Goal: Task Accomplishment & Management: Complete application form

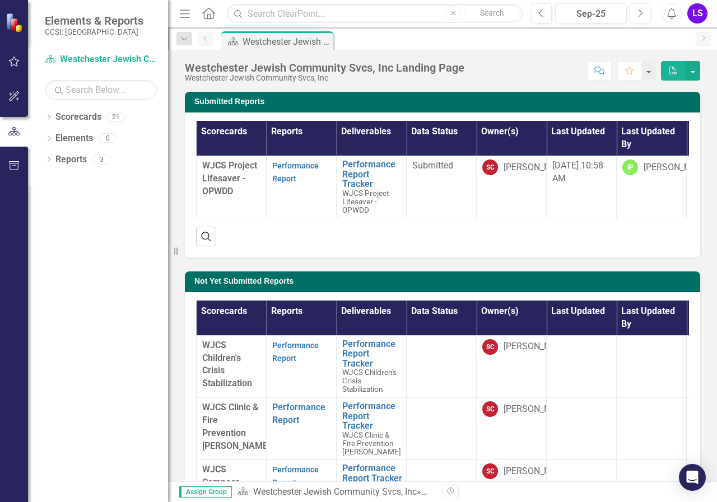
click at [716, 493] on div "Revision History" at bounding box center [705, 492] width 526 height 15
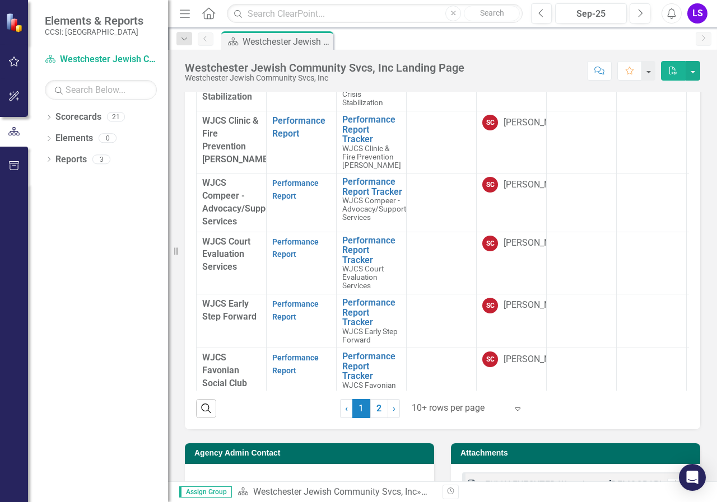
scroll to position [312, 0]
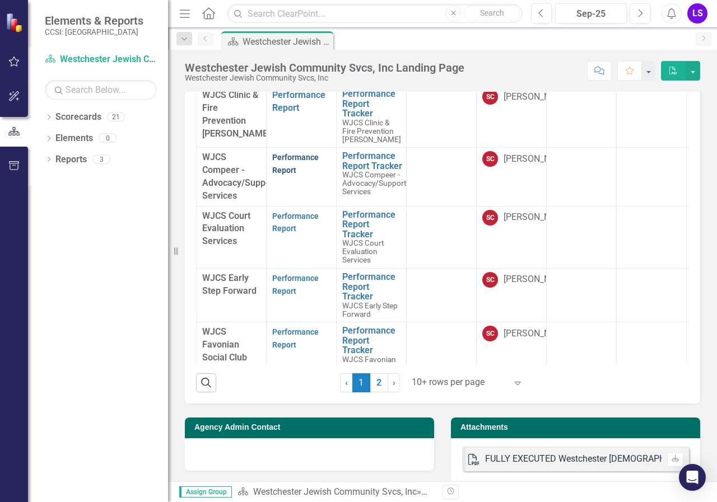
click at [288, 168] on link "Performance Report" at bounding box center [295, 164] width 46 height 22
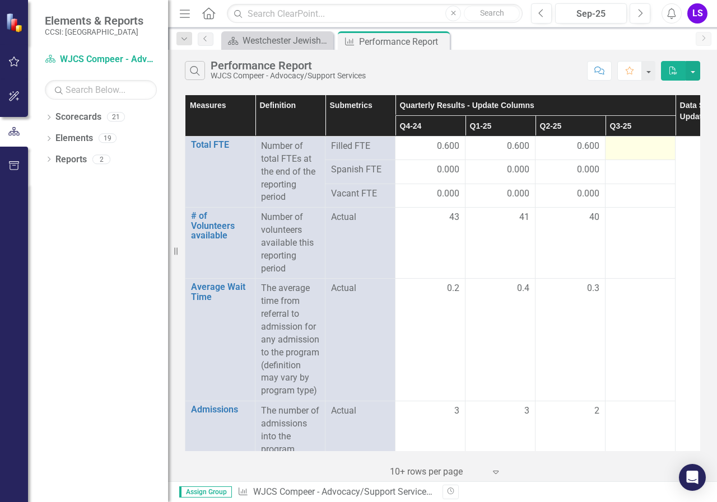
click at [624, 141] on div at bounding box center [640, 146] width 58 height 13
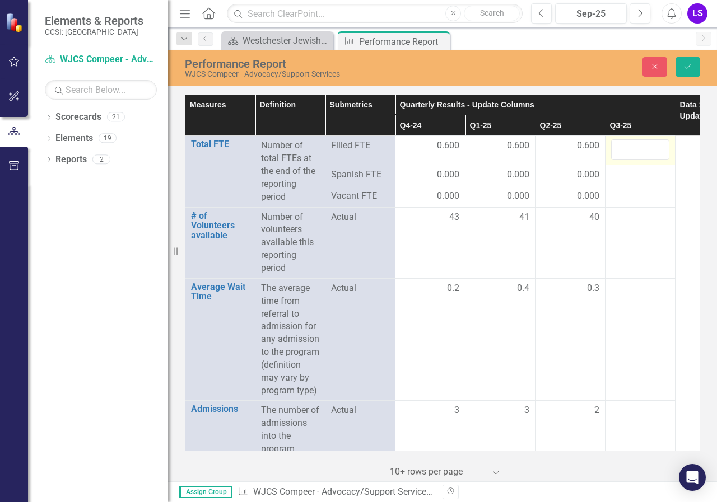
click at [628, 143] on input "number" at bounding box center [640, 149] width 58 height 21
type input "0.6"
click at [624, 175] on div at bounding box center [640, 175] width 58 height 13
click at [627, 170] on div at bounding box center [640, 175] width 58 height 13
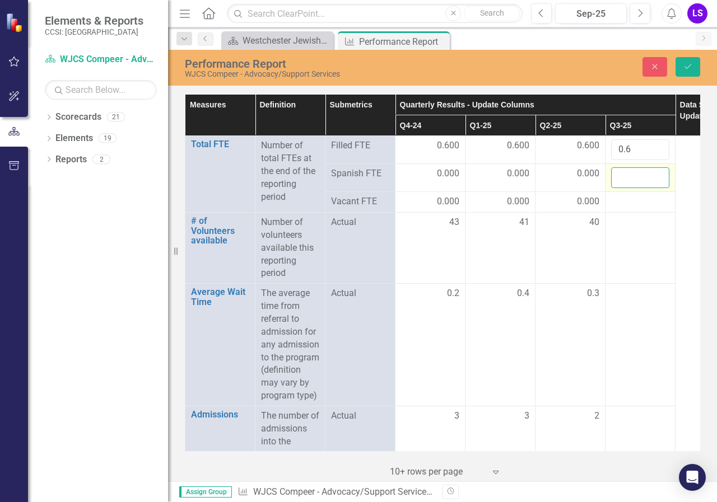
click at [627, 170] on input "number" at bounding box center [640, 177] width 58 height 21
type input "0"
click at [624, 201] on div at bounding box center [640, 201] width 58 height 13
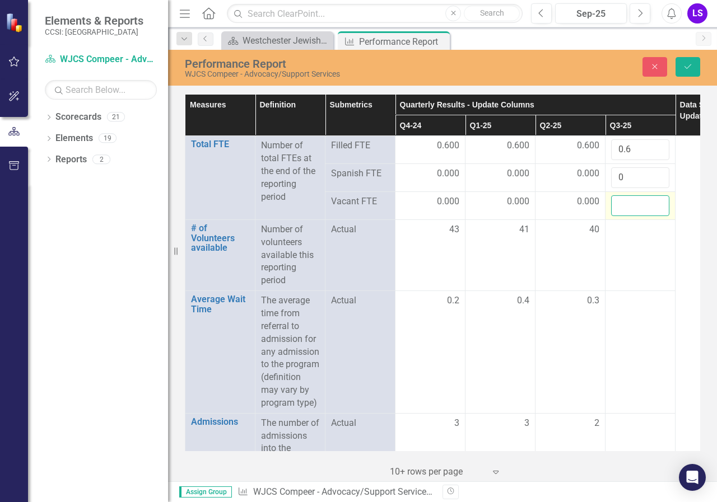
click at [624, 201] on input "number" at bounding box center [640, 205] width 58 height 21
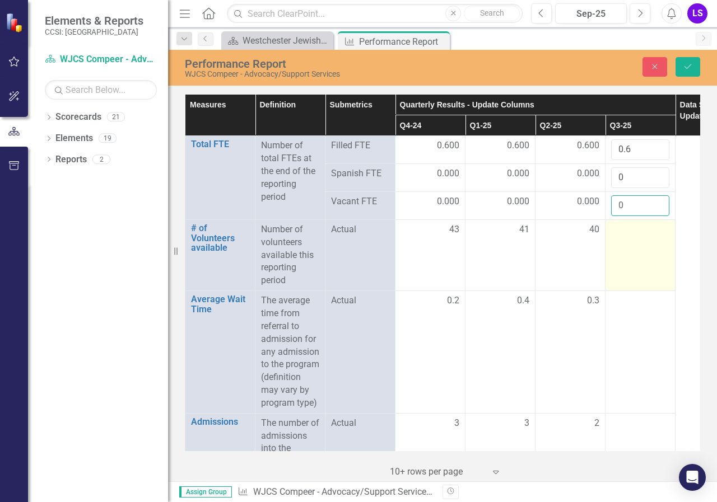
type input "0"
click at [623, 225] on div at bounding box center [640, 229] width 58 height 13
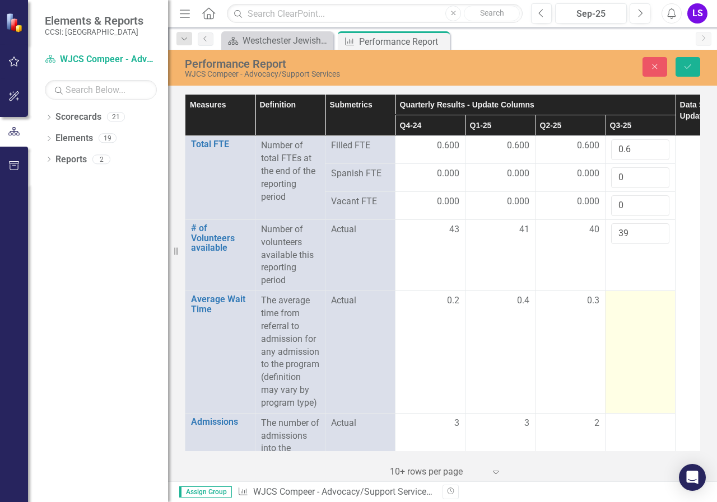
type input "39"
click at [636, 302] on div at bounding box center [640, 301] width 58 height 13
click at [636, 299] on div at bounding box center [640, 301] width 58 height 13
click at [636, 296] on div at bounding box center [640, 301] width 58 height 13
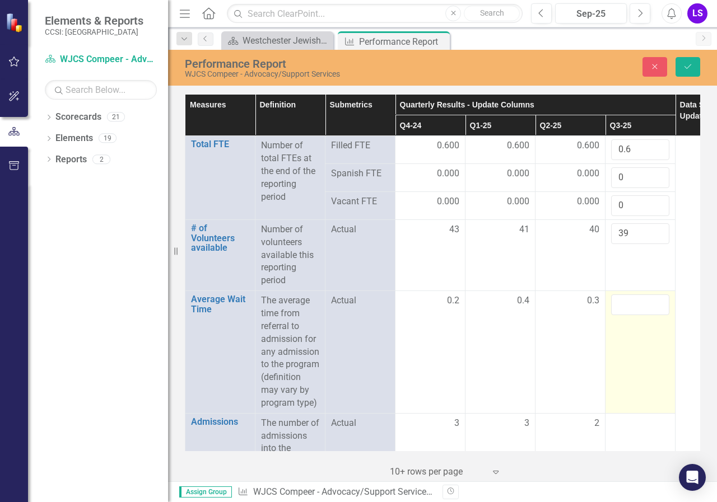
click at [636, 295] on input "number" at bounding box center [640, 305] width 58 height 21
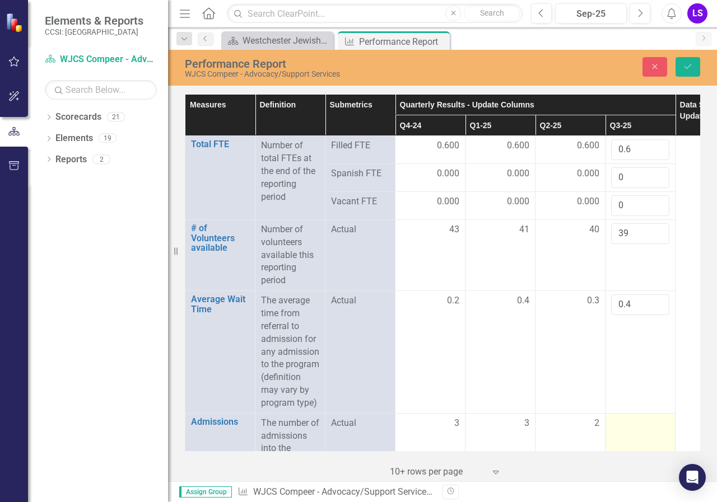
type input "0.4"
click at [656, 431] on div at bounding box center [640, 423] width 58 height 13
click at [631, 431] on div at bounding box center [640, 423] width 58 height 13
click at [631, 432] on input "number" at bounding box center [640, 427] width 58 height 21
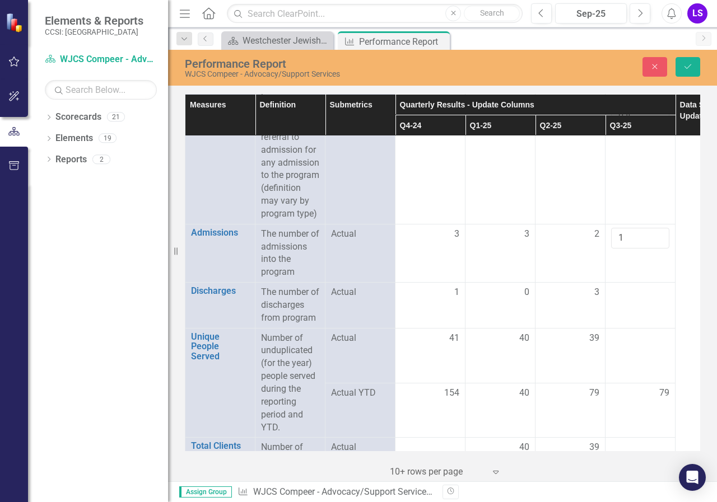
scroll to position [209, 0]
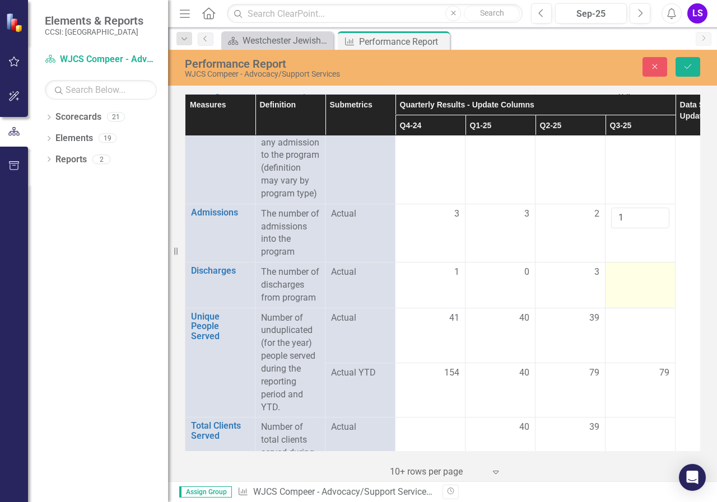
type input "1"
click at [647, 279] on div at bounding box center [640, 272] width 58 height 13
click at [646, 279] on div at bounding box center [640, 272] width 58 height 13
click at [646, 283] on input "number" at bounding box center [640, 276] width 58 height 21
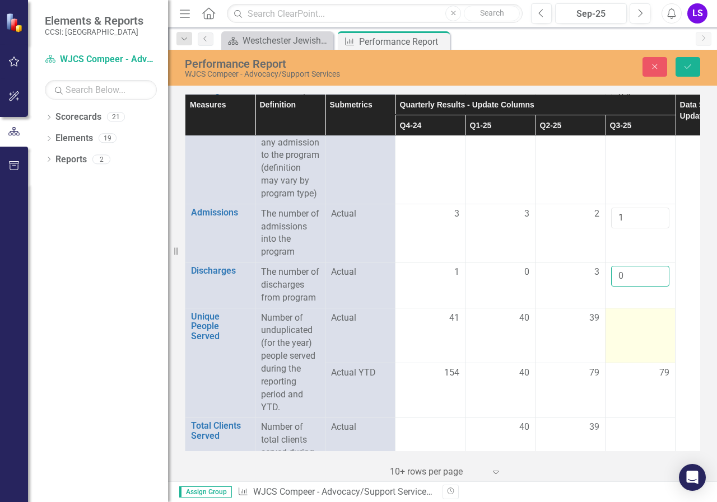
type input "0"
click at [647, 325] on div at bounding box center [640, 318] width 58 height 13
click at [647, 327] on input "number" at bounding box center [640, 322] width 58 height 21
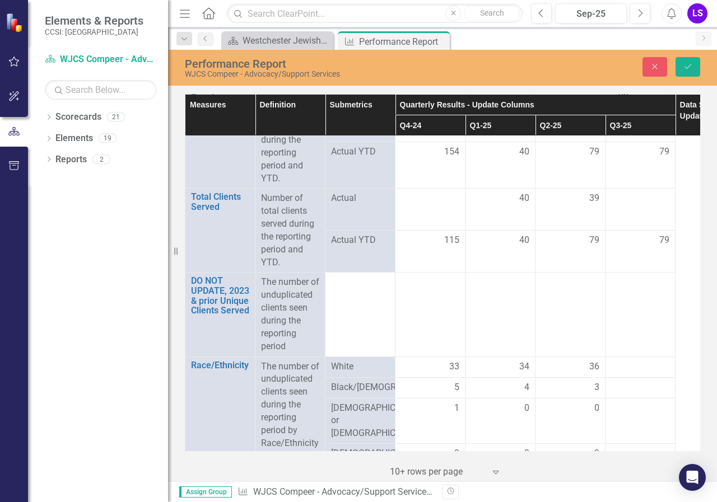
scroll to position [435, 0]
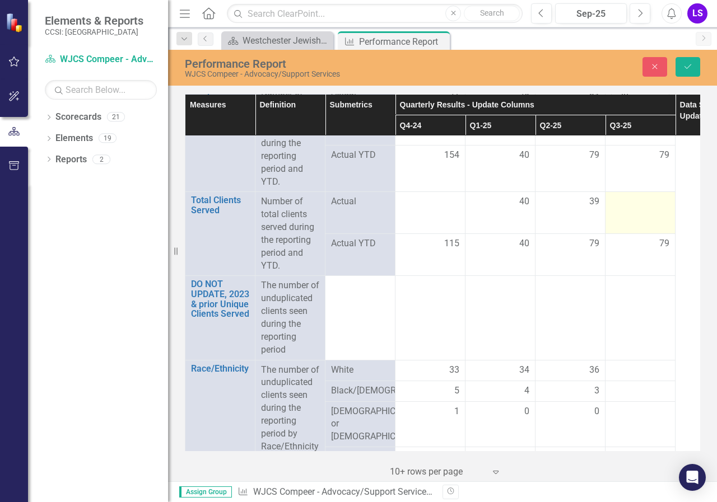
type input "38"
click at [633, 209] on div at bounding box center [640, 201] width 58 height 13
click at [641, 214] on input "number" at bounding box center [640, 205] width 58 height 21
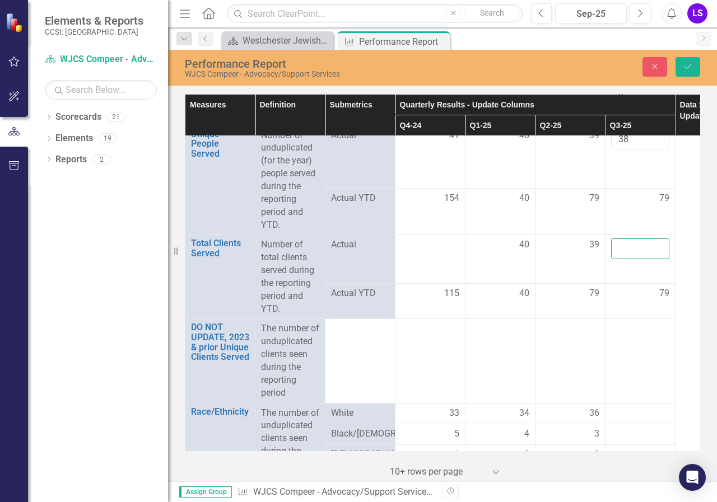
scroll to position [382, 0]
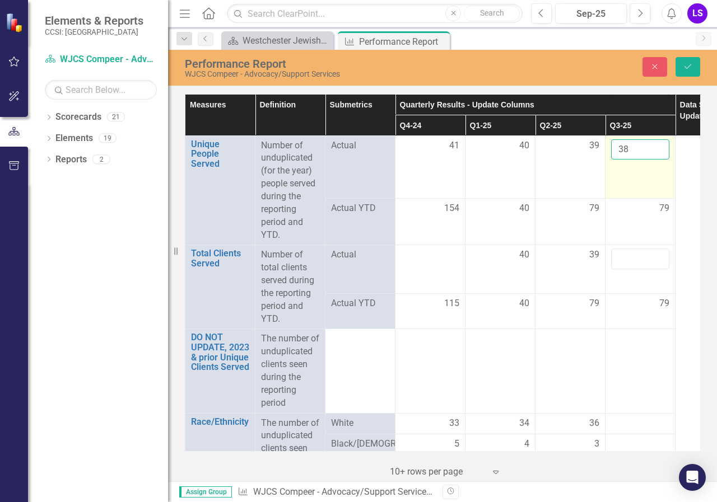
click at [628, 160] on input "38" at bounding box center [640, 149] width 58 height 21
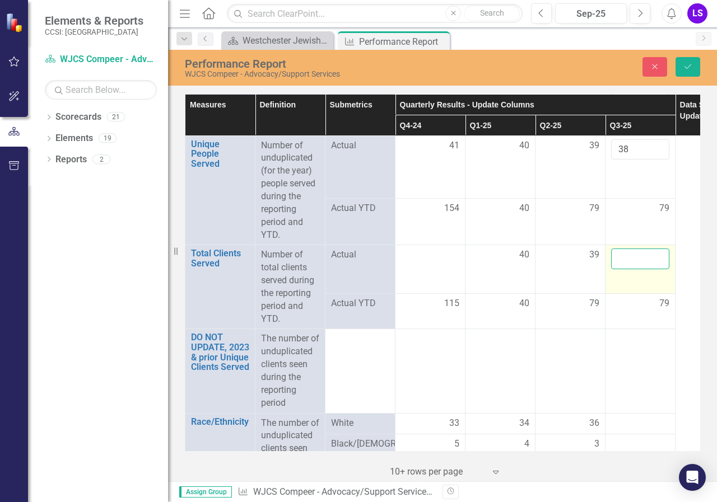
click at [648, 269] on input "number" at bounding box center [640, 259] width 58 height 21
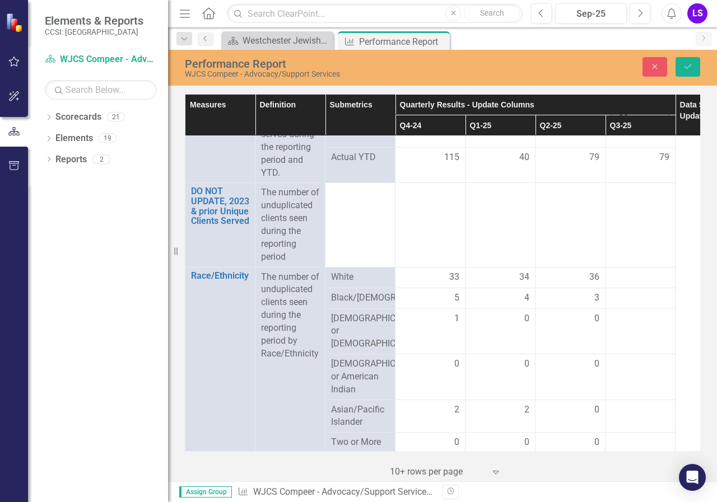
scroll to position [598, 0]
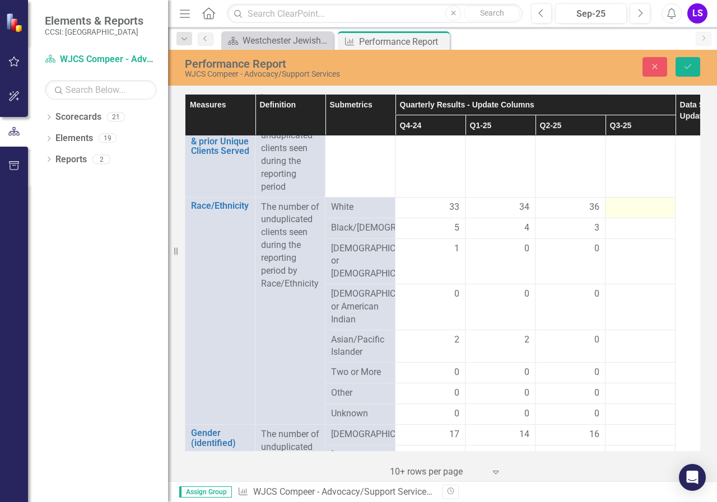
type input "38"
click at [651, 214] on div at bounding box center [640, 207] width 58 height 13
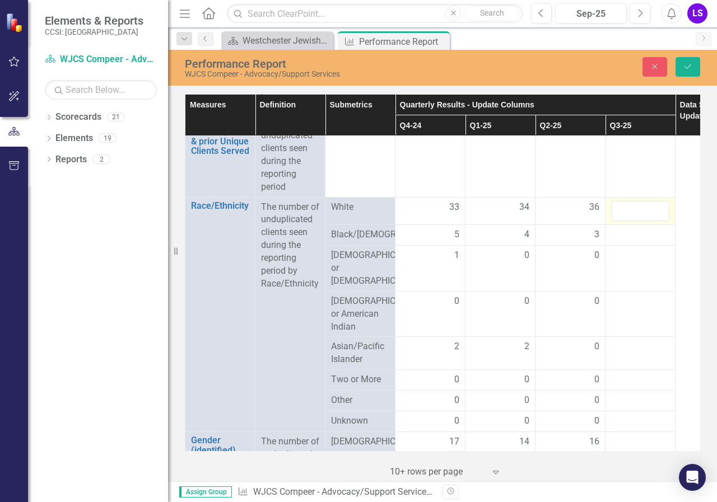
click at [651, 222] on input "number" at bounding box center [640, 211] width 58 height 21
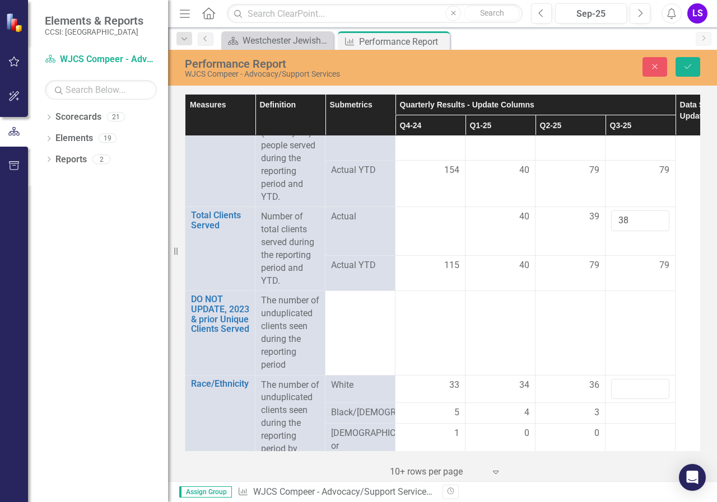
scroll to position [400, 0]
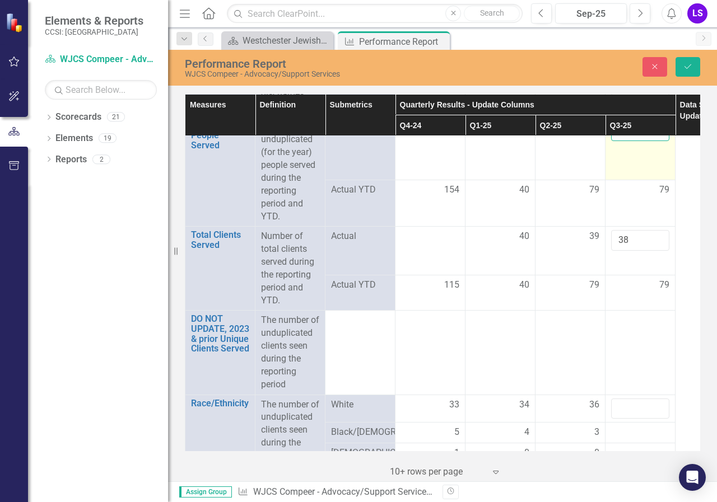
click at [640, 137] on input "38" at bounding box center [640, 131] width 58 height 21
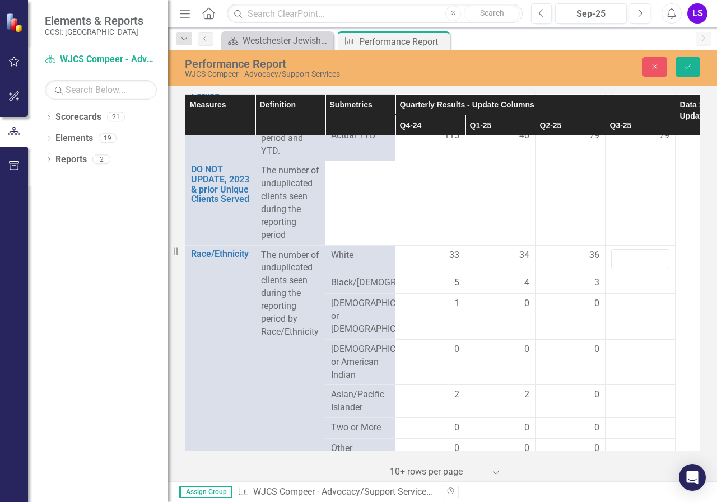
scroll to position [490, 0]
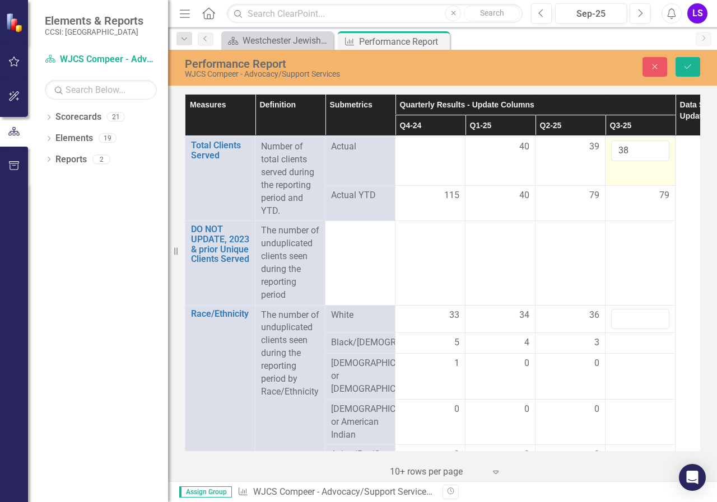
type input "39"
click at [646, 161] on input "38" at bounding box center [640, 151] width 58 height 21
type input "3"
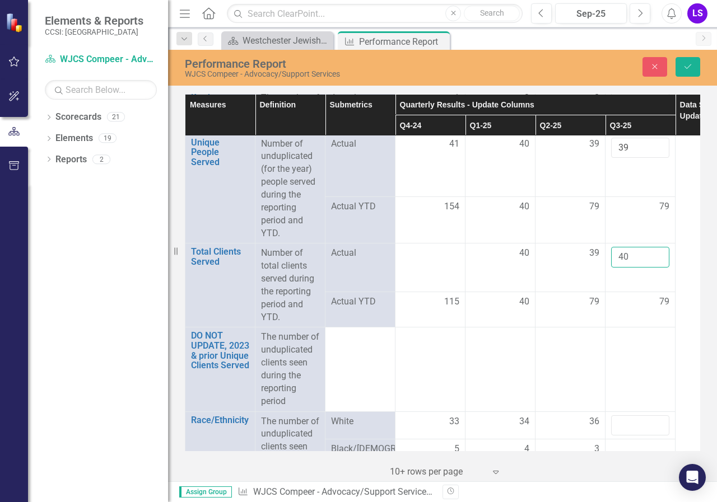
scroll to position [377, 0]
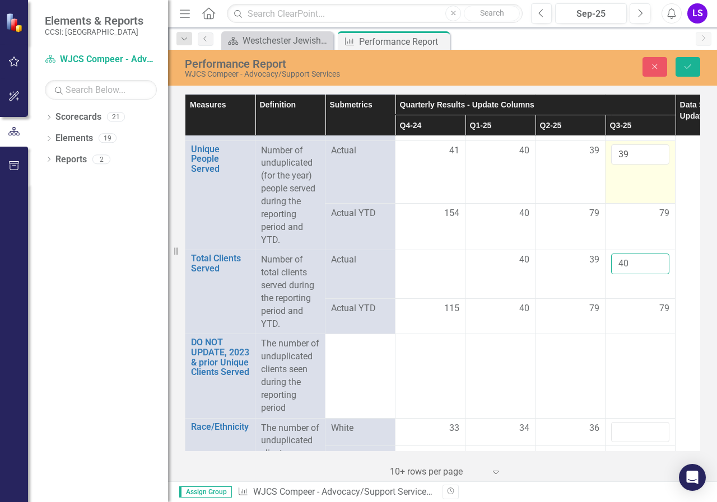
type input "40"
click at [637, 161] on input "39" at bounding box center [640, 154] width 58 height 21
type input "3"
type input "40"
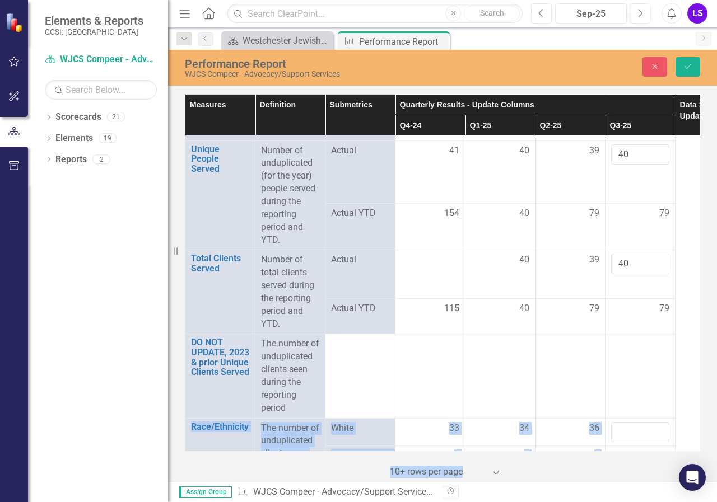
drag, startPoint x: 711, startPoint y: 436, endPoint x: 711, endPoint y: 460, distance: 24.6
click at [711, 460] on div "Measures Definition Submetrics Quarterly Results - Update Columns Data Status -…" at bounding box center [442, 286] width 549 height 390
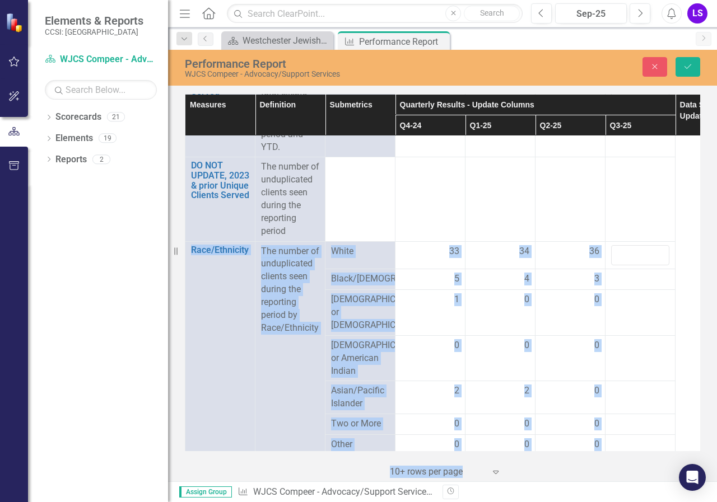
scroll to position [571, 0]
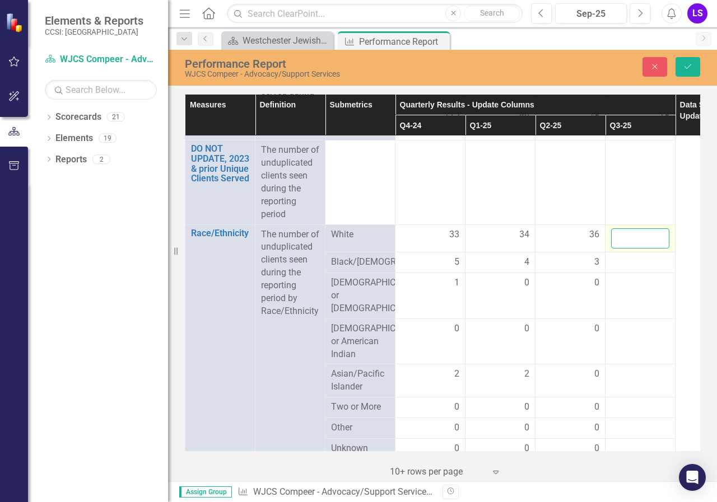
click at [638, 249] on input "number" at bounding box center [640, 238] width 58 height 21
type input "36"
click at [635, 269] on div at bounding box center [640, 262] width 58 height 13
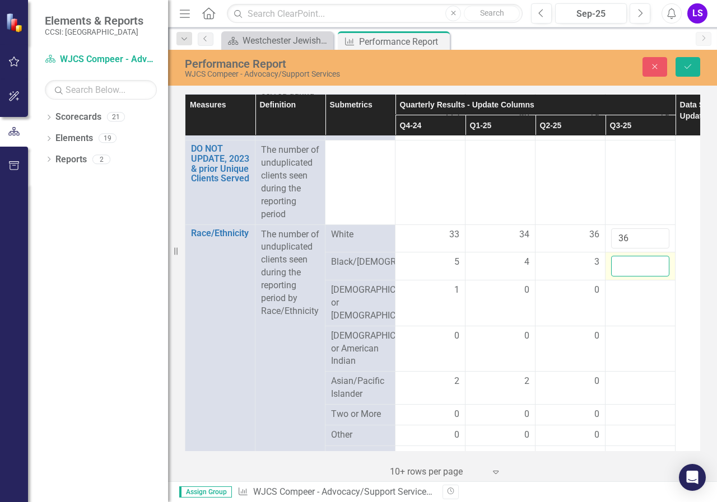
click at [635, 277] on input "number" at bounding box center [640, 266] width 58 height 21
type input "3"
click at [636, 297] on div at bounding box center [640, 290] width 58 height 13
click at [636, 305] on input "number" at bounding box center [640, 294] width 58 height 21
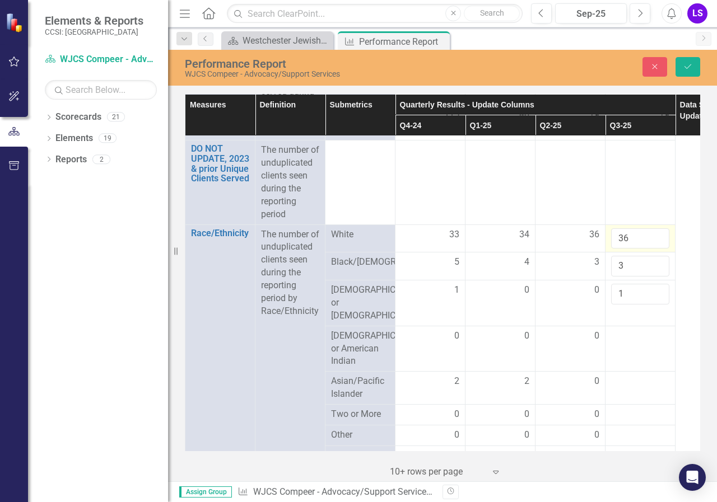
type input "1"
click at [632, 249] on input "36" at bounding box center [640, 238] width 58 height 21
type input "37"
click at [624, 277] on input "3" at bounding box center [640, 266] width 58 height 21
type input "2"
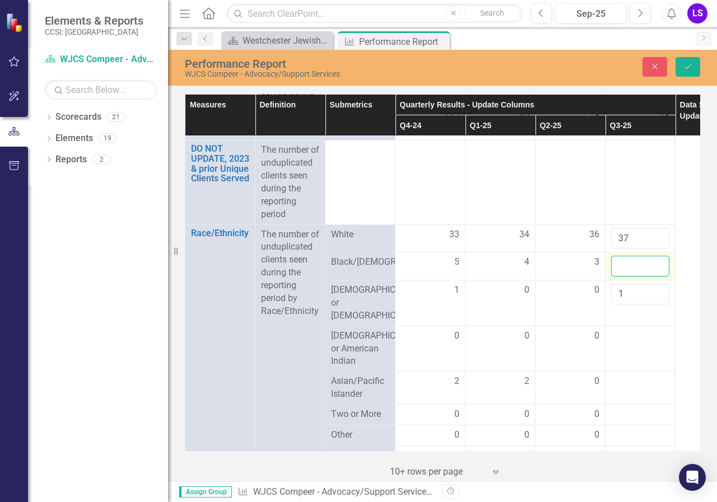
type input "3"
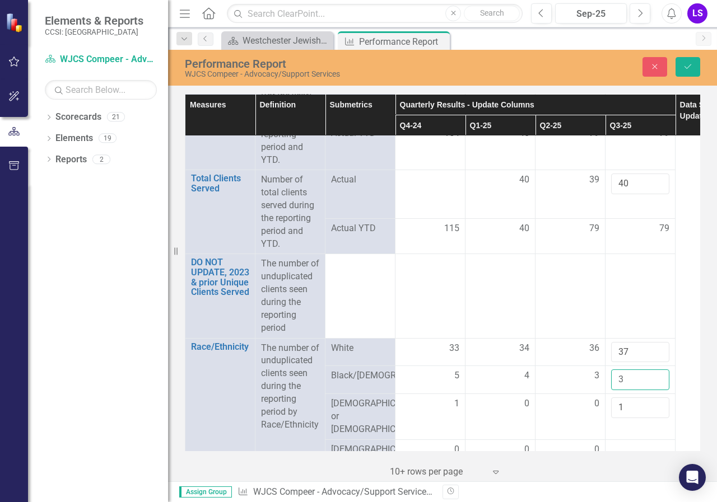
scroll to position [454, 0]
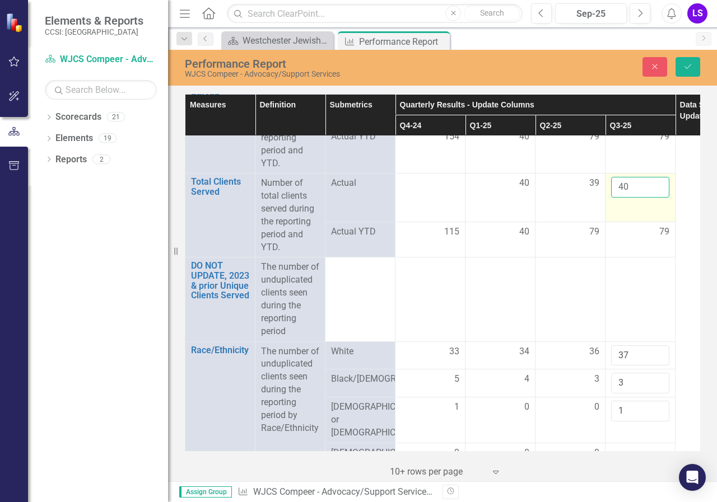
click at [629, 197] on input "40" at bounding box center [640, 187] width 58 height 21
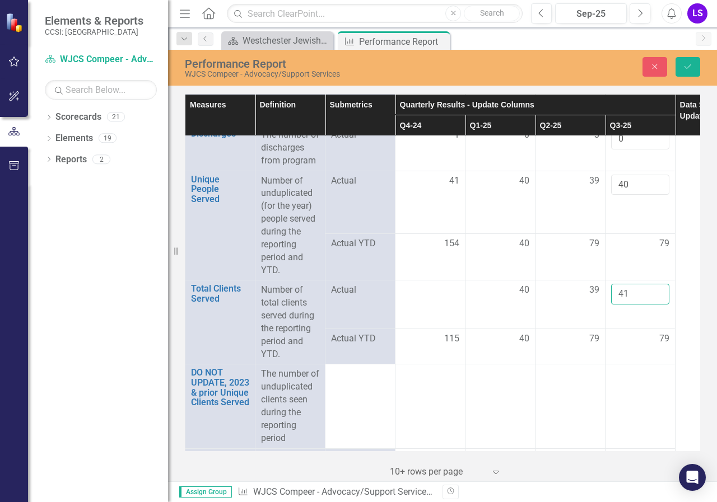
scroll to position [340, 0]
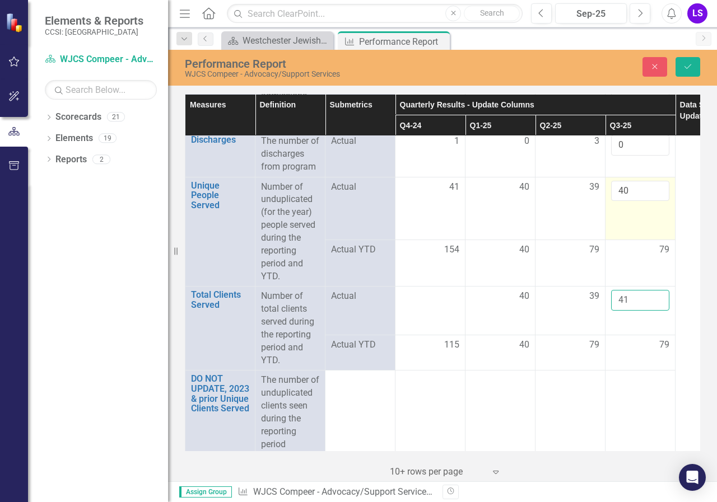
type input "41"
click at [640, 202] on input "40" at bounding box center [640, 191] width 58 height 21
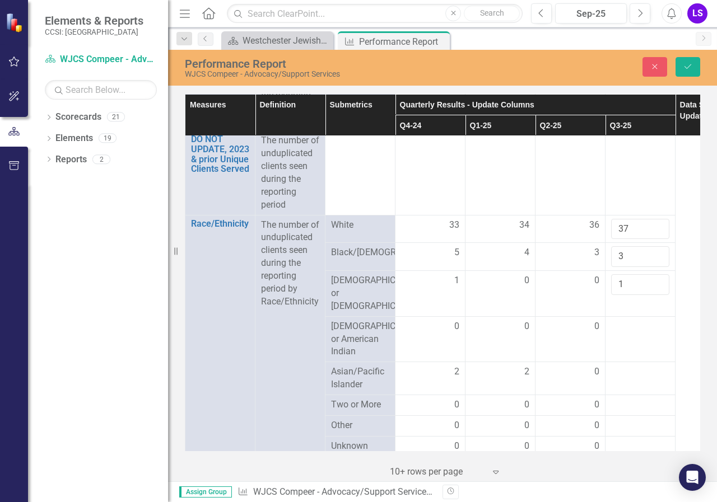
scroll to position [584, 0]
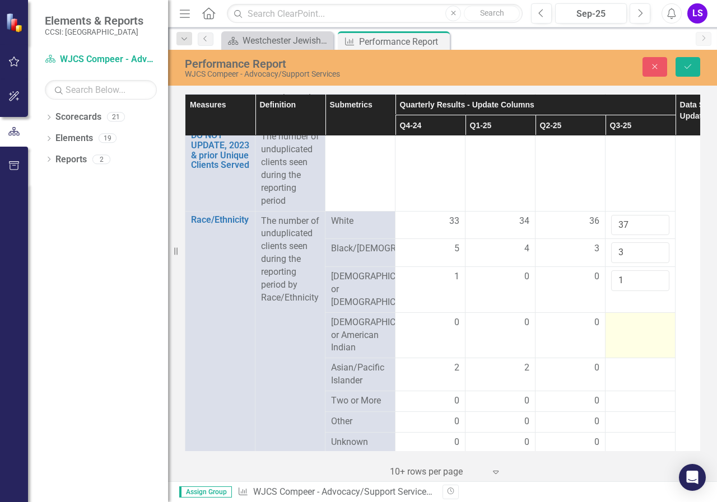
type input "41"
click at [636, 330] on div at bounding box center [640, 322] width 58 height 13
click at [636, 337] on input "number" at bounding box center [640, 326] width 58 height 21
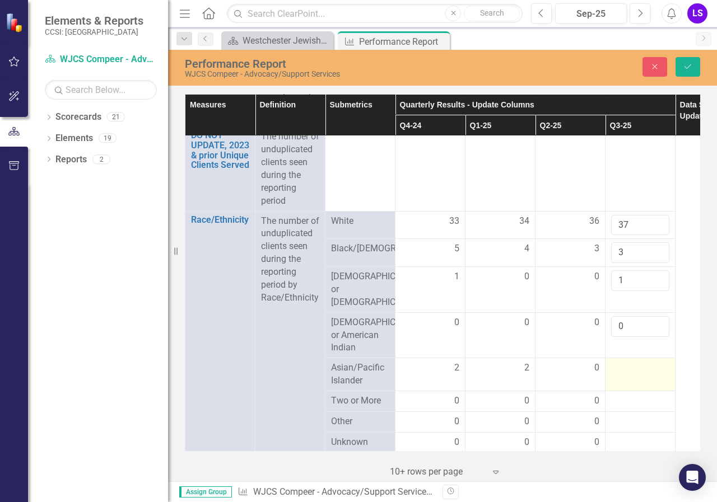
type input "0"
click at [627, 375] on div at bounding box center [640, 368] width 58 height 13
click at [627, 382] on input "number" at bounding box center [640, 372] width 58 height 21
type input "1"
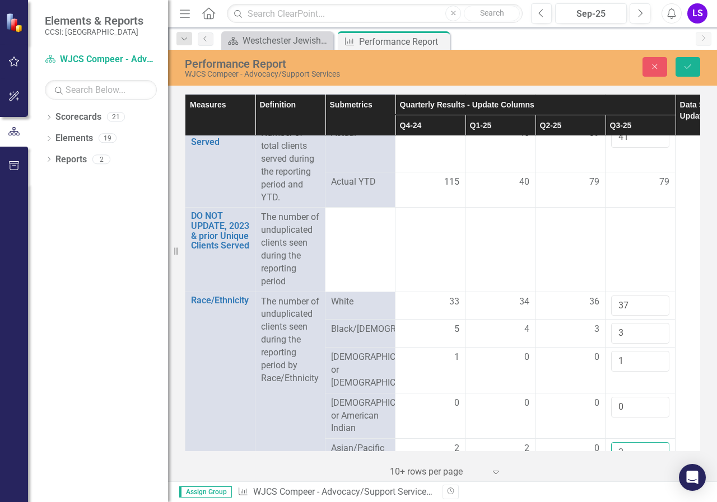
scroll to position [480, 0]
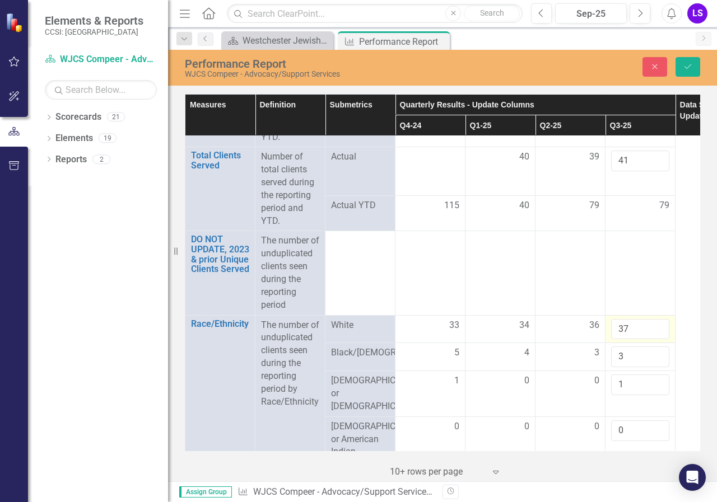
type input "2"
click at [630, 340] on input "37" at bounding box center [640, 329] width 58 height 21
type input "3"
type input "35"
click at [633, 171] on input "41" at bounding box center [640, 161] width 58 height 21
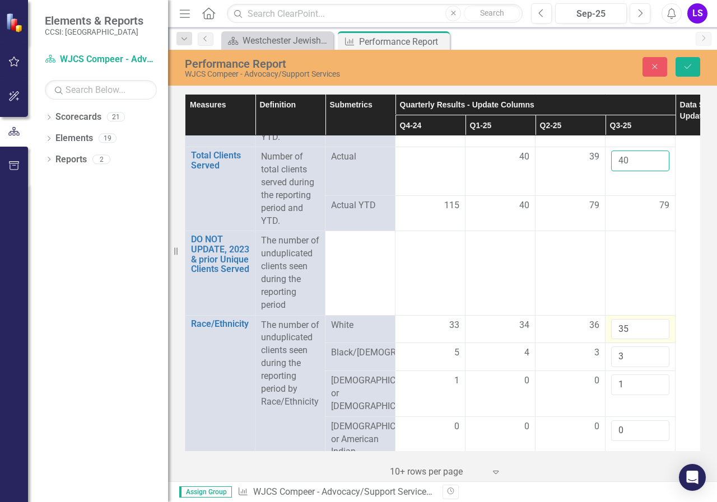
type input "40"
click at [627, 340] on input "35" at bounding box center [640, 329] width 58 height 21
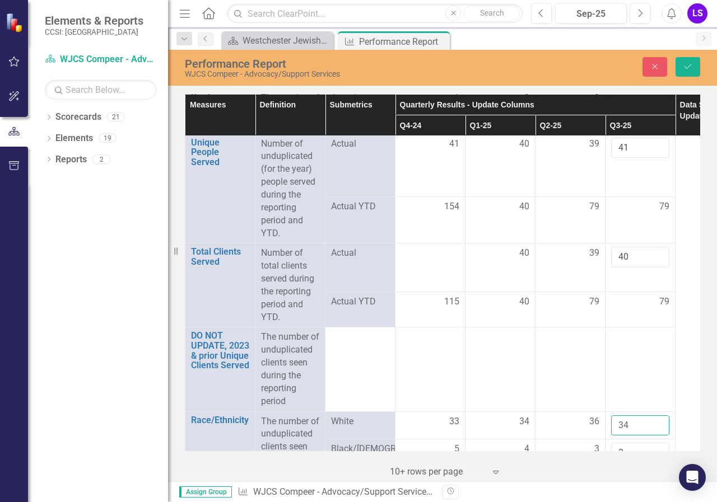
scroll to position [377, 0]
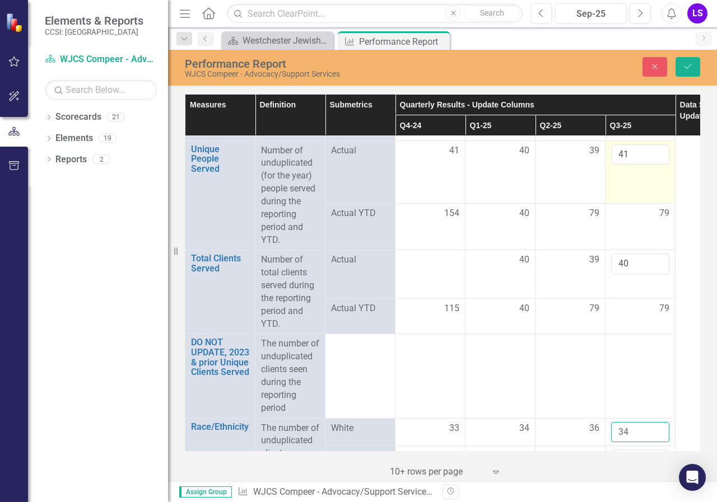
type input "34"
click at [640, 165] on input "41" at bounding box center [640, 154] width 58 height 21
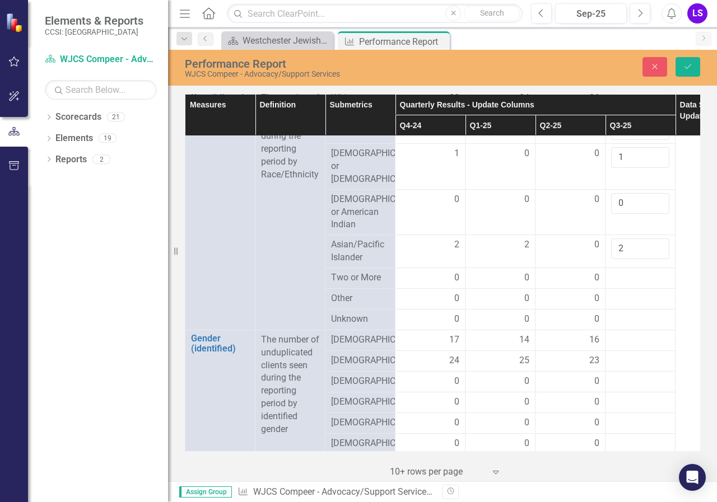
scroll to position [757, 0]
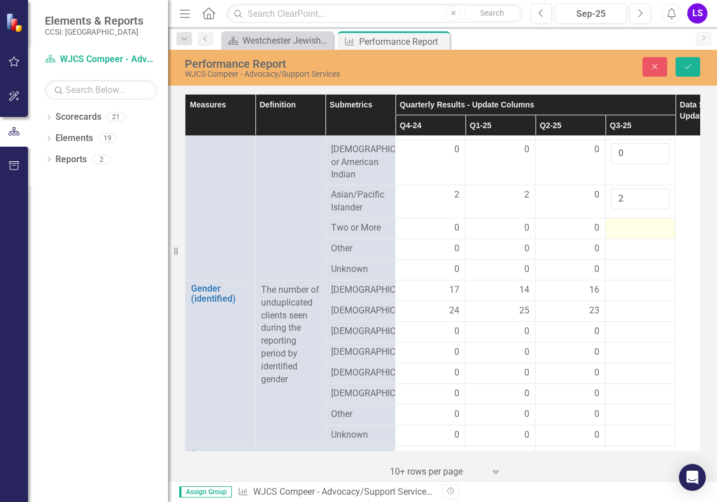
type input "40"
click at [634, 235] on div at bounding box center [640, 228] width 58 height 13
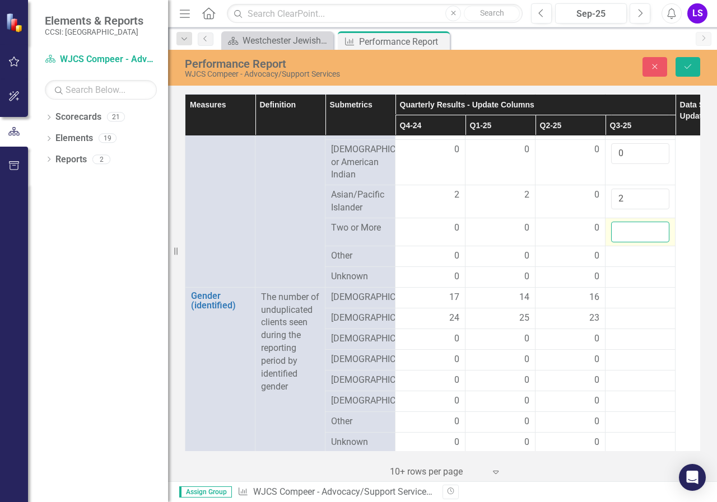
click at [633, 242] on input "number" at bounding box center [640, 232] width 58 height 21
type input "0"
click at [623, 263] on div at bounding box center [640, 256] width 58 height 13
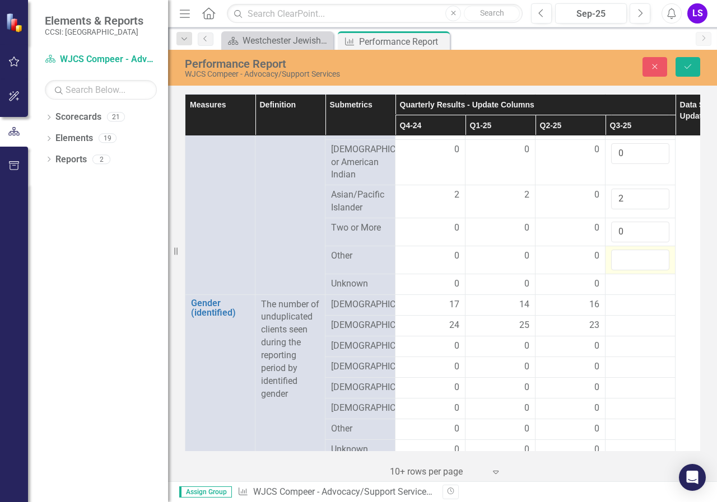
click at [623, 270] on input "number" at bounding box center [640, 260] width 58 height 21
type input "0"
click at [627, 291] on div at bounding box center [640, 284] width 58 height 13
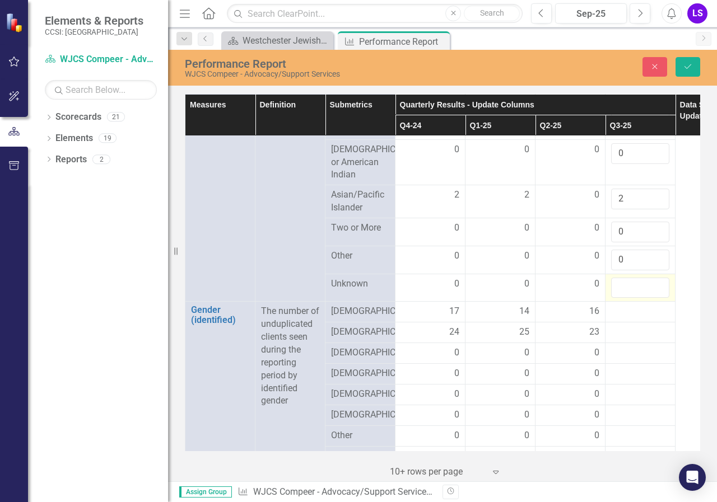
click at [627, 298] on input "number" at bounding box center [640, 288] width 58 height 21
type input "0"
click at [625, 319] on div at bounding box center [640, 311] width 58 height 13
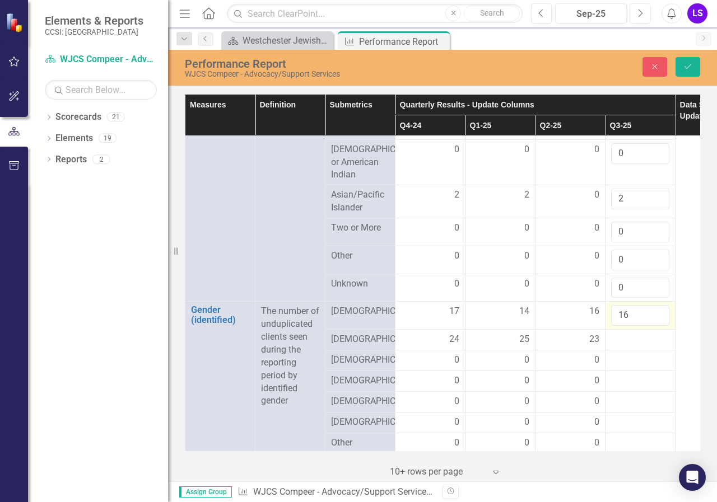
type input "16"
click at [623, 330] on td "16" at bounding box center [640, 316] width 70 height 28
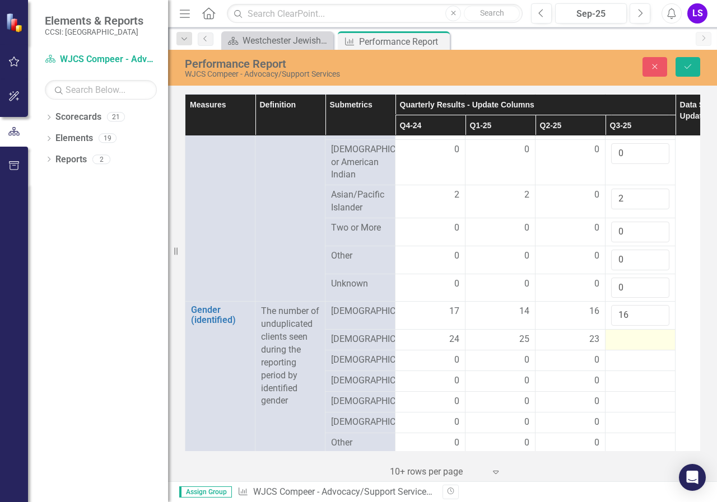
click at [626, 347] on div at bounding box center [640, 339] width 58 height 13
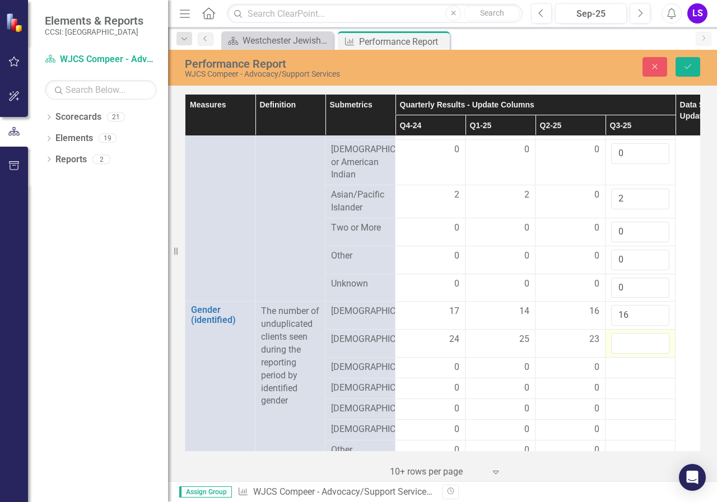
click at [626, 354] on input "number" at bounding box center [640, 343] width 58 height 21
type input "24"
click at [630, 375] on div at bounding box center [640, 367] width 58 height 13
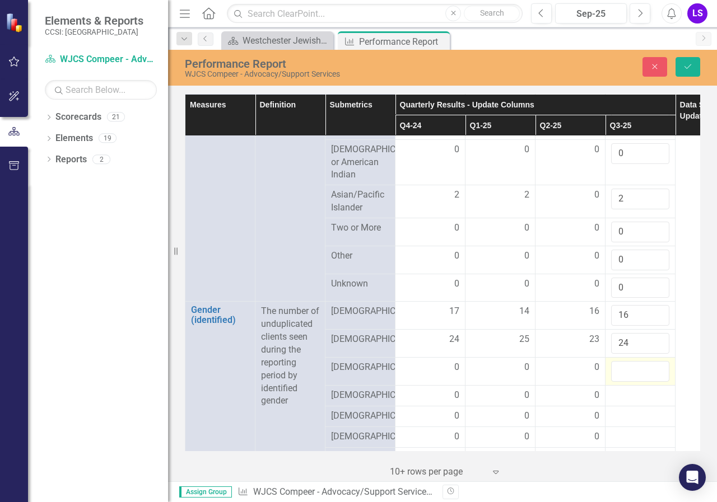
click at [630, 382] on input "number" at bounding box center [640, 371] width 58 height 21
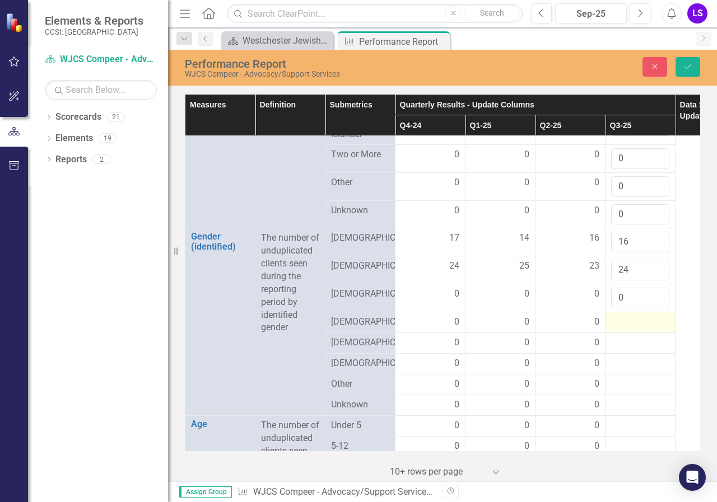
type input "0"
click at [636, 329] on div at bounding box center [640, 322] width 58 height 13
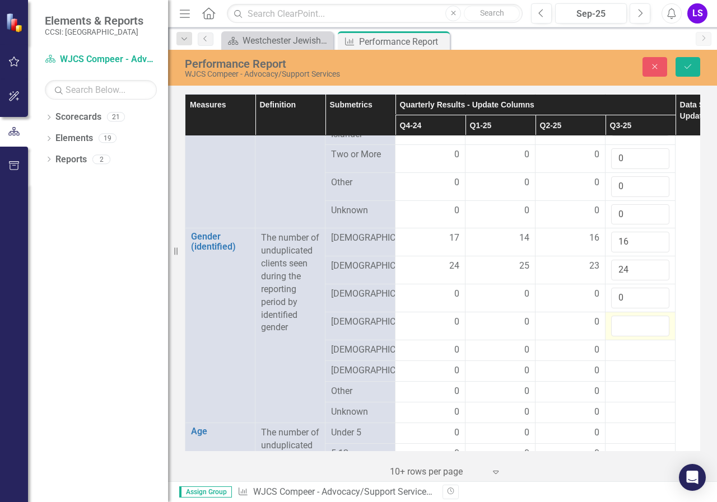
type input "9"
type input "0"
click at [623, 357] on div at bounding box center [640, 350] width 58 height 13
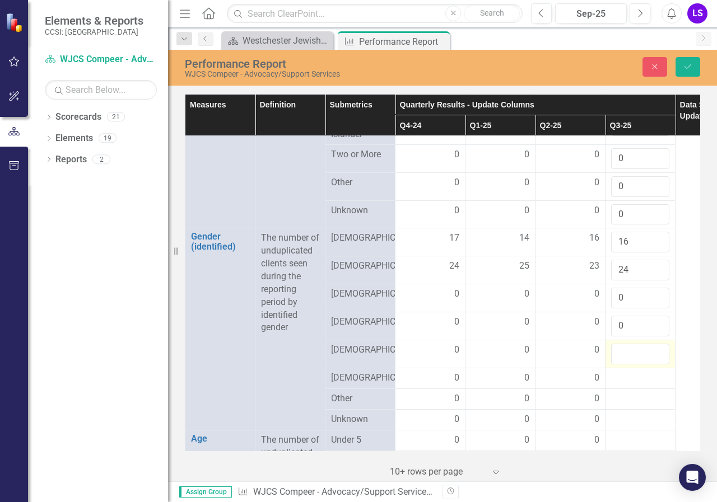
click at [623, 365] on input "number" at bounding box center [640, 354] width 58 height 21
type input "0"
click at [623, 385] on div at bounding box center [640, 378] width 58 height 13
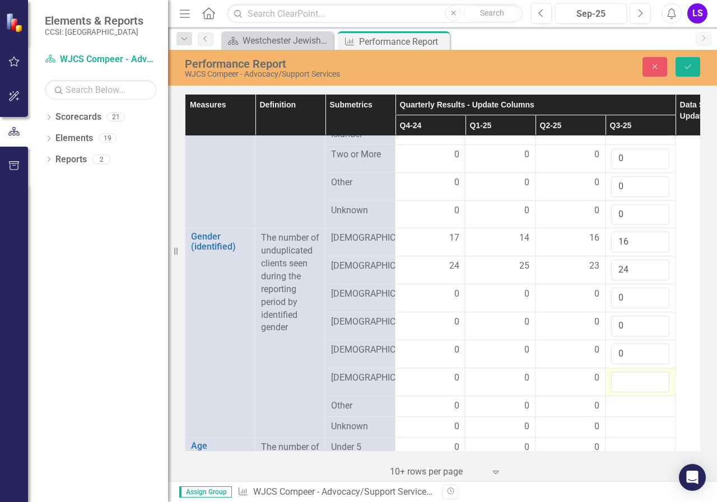
click at [623, 393] on input "number" at bounding box center [640, 382] width 58 height 21
type input "0"
click at [619, 413] on div at bounding box center [640, 406] width 58 height 13
click at [619, 421] on input "number" at bounding box center [640, 410] width 58 height 21
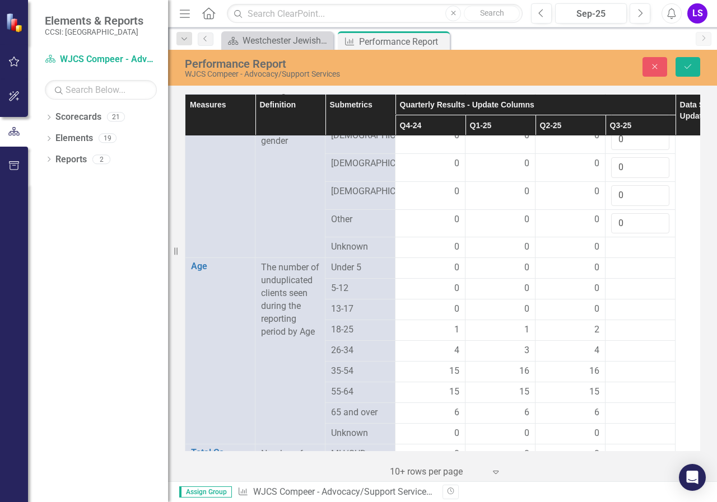
scroll to position [1031, 0]
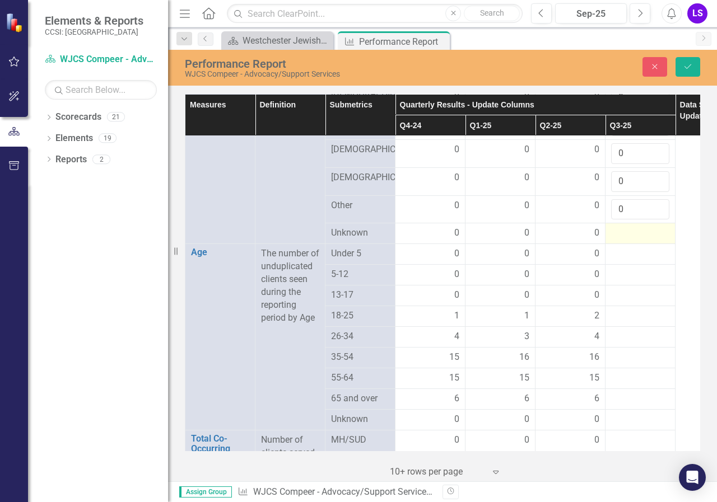
type input "0"
click at [633, 240] on div at bounding box center [640, 233] width 58 height 13
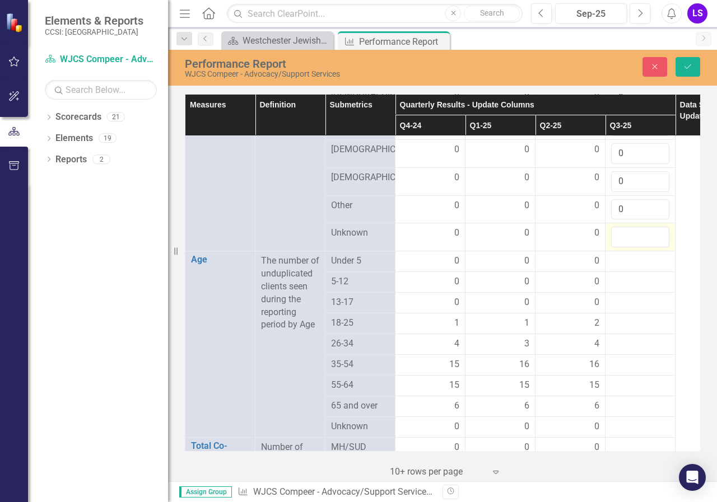
click at [633, 248] on input "number" at bounding box center [640, 237] width 58 height 21
type input "0"
click at [628, 268] on div at bounding box center [640, 261] width 58 height 13
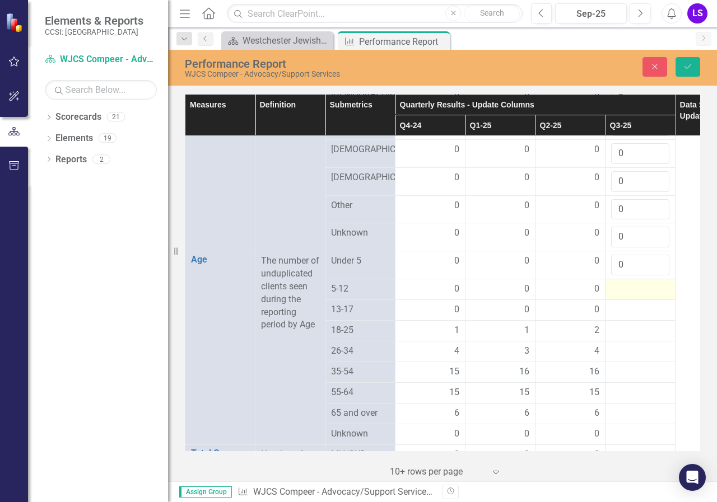
type input "0"
click at [628, 296] on div at bounding box center [640, 289] width 58 height 13
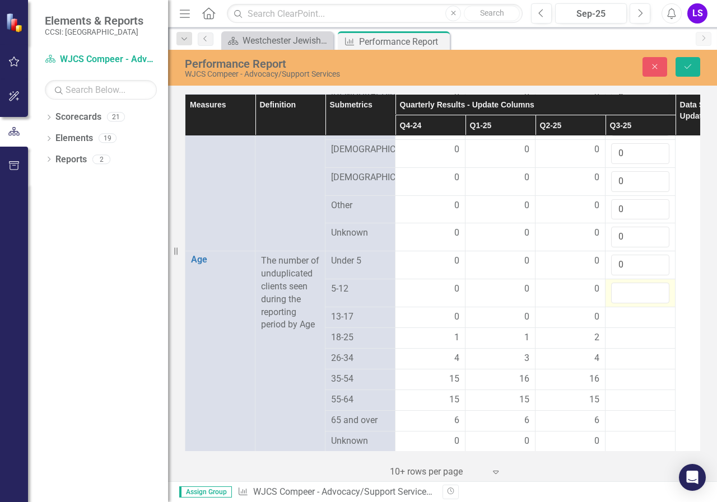
click at [628, 304] on input "number" at bounding box center [640, 293] width 58 height 21
type input "0"
click at [627, 324] on div at bounding box center [640, 317] width 58 height 13
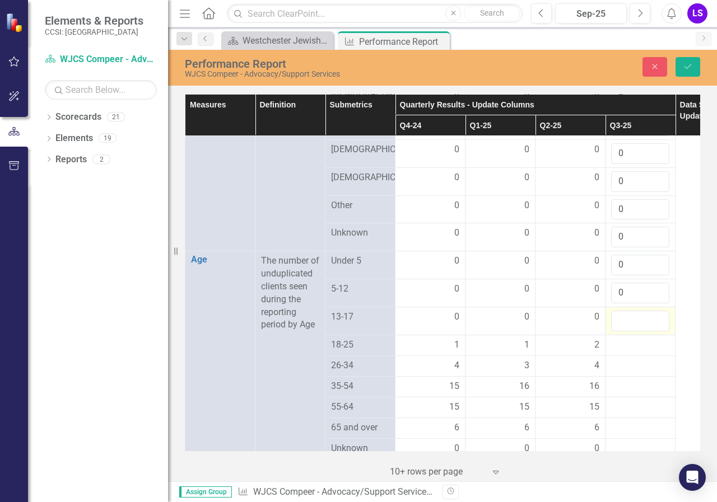
click at [627, 332] on input "number" at bounding box center [640, 321] width 58 height 21
type input "0"
click at [628, 352] on div at bounding box center [640, 345] width 58 height 13
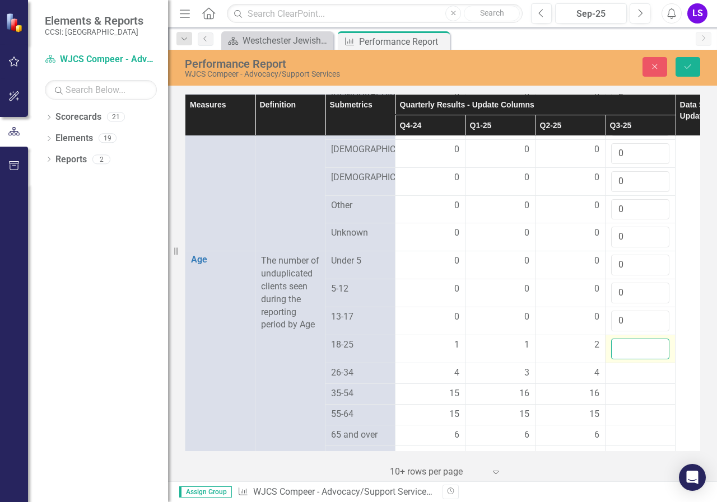
click at [628, 360] on input "number" at bounding box center [640, 349] width 58 height 21
type input "2"
click at [628, 380] on div at bounding box center [640, 373] width 58 height 13
click at [628, 388] on input "number" at bounding box center [640, 377] width 58 height 21
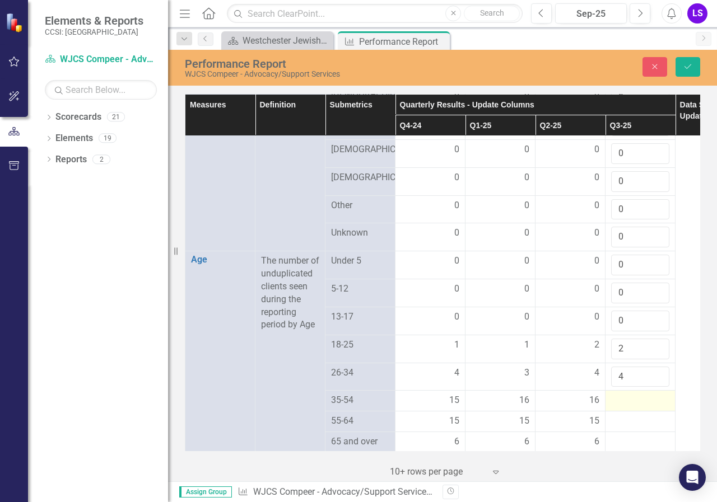
type input "4"
click at [631, 412] on td at bounding box center [640, 401] width 70 height 21
click at [631, 419] on td at bounding box center [640, 405] width 70 height 28
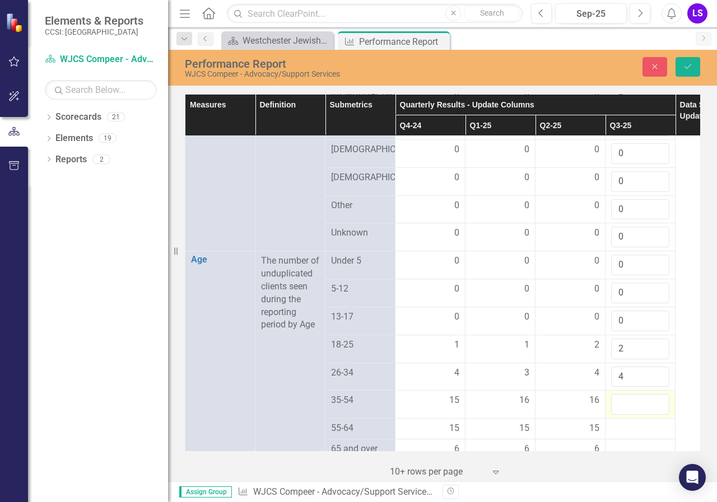
click at [631, 419] on td at bounding box center [640, 405] width 70 height 28
click at [620, 415] on input "number" at bounding box center [640, 404] width 58 height 21
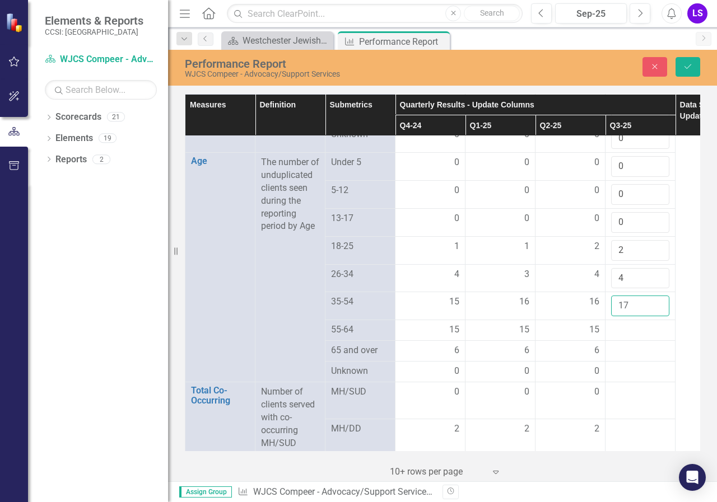
scroll to position [1133, 0]
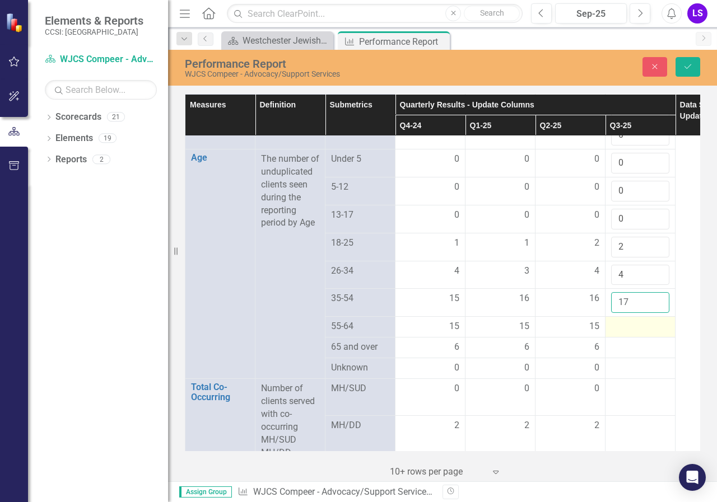
type input "17"
click at [626, 334] on div at bounding box center [640, 326] width 58 height 13
click at [627, 334] on div at bounding box center [640, 326] width 58 height 13
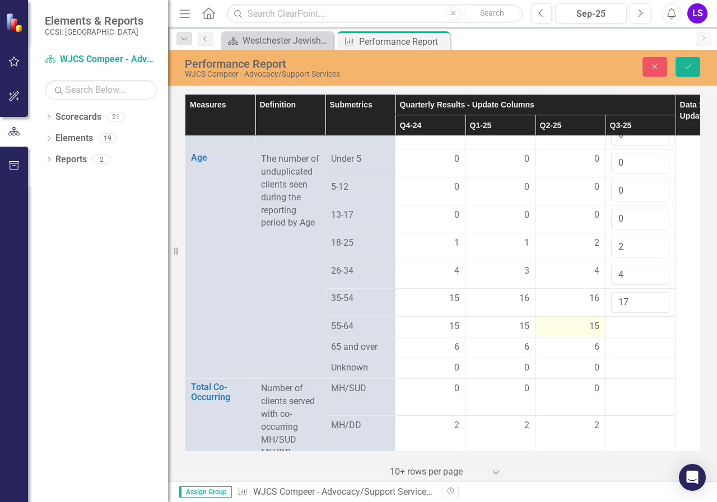
click at [598, 333] on span "15" at bounding box center [594, 326] width 10 height 13
click at [603, 338] on td "15" at bounding box center [570, 327] width 70 height 21
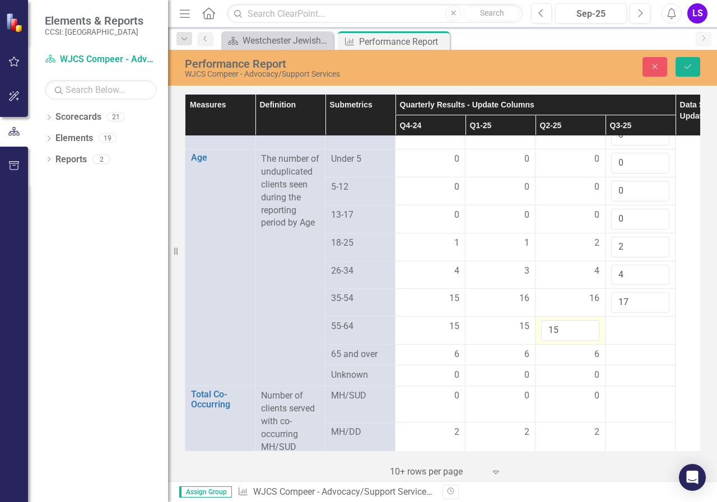
click at [603, 345] on td "15" at bounding box center [570, 331] width 70 height 28
click at [627, 334] on div at bounding box center [640, 326] width 58 height 13
click at [627, 341] on input "number" at bounding box center [640, 330] width 58 height 21
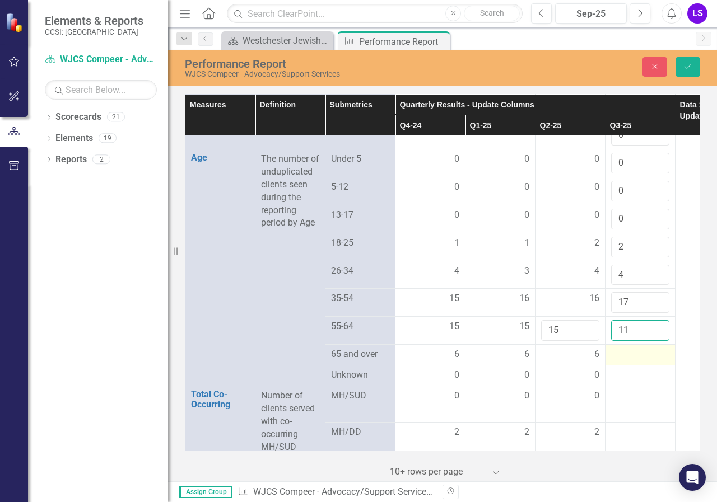
type input "11"
click at [629, 362] on div at bounding box center [640, 354] width 58 height 13
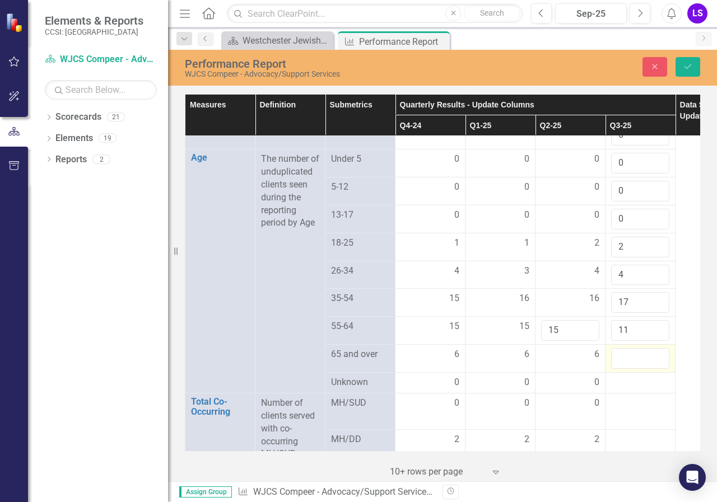
click at [629, 369] on input "number" at bounding box center [640, 358] width 58 height 21
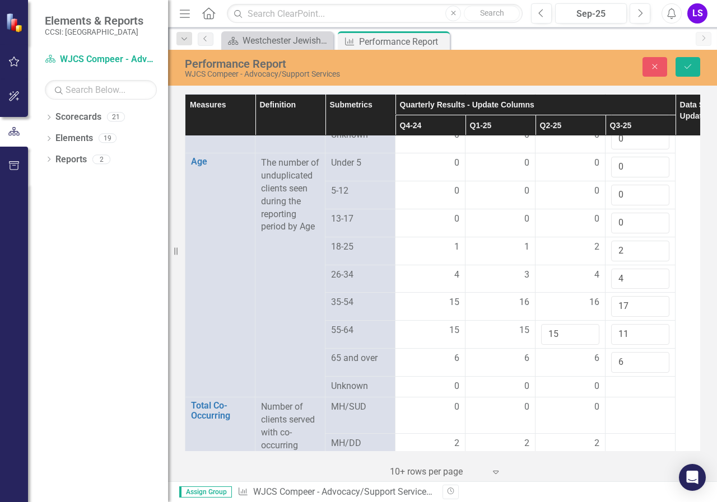
scroll to position [1140, 0]
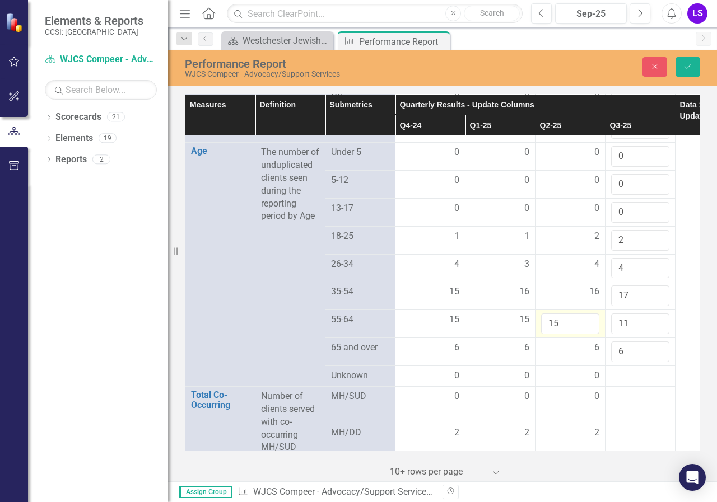
type input "6"
click at [564, 334] on input "15" at bounding box center [570, 324] width 58 height 21
type input "1"
type input "11"
click at [555, 354] on div "6" at bounding box center [570, 348] width 58 height 13
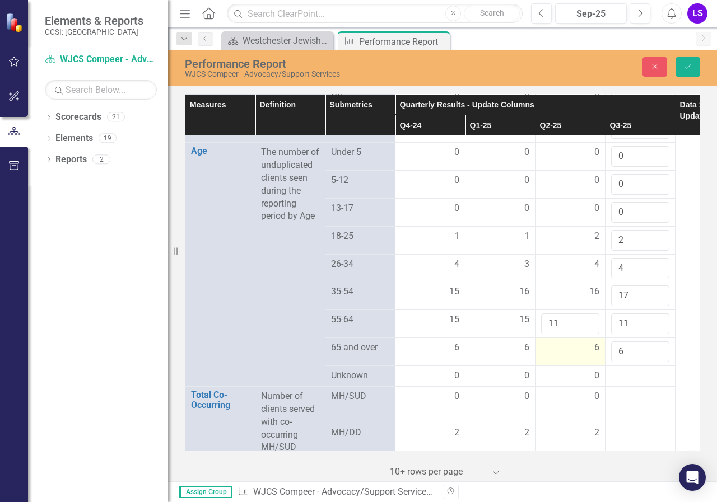
click at [555, 354] on div "6" at bounding box center [570, 348] width 58 height 13
click at [555, 362] on input "6" at bounding box center [570, 352] width 58 height 21
click at [559, 382] on div "0" at bounding box center [570, 376] width 58 height 13
click at [529, 326] on span "15" at bounding box center [524, 320] width 10 height 13
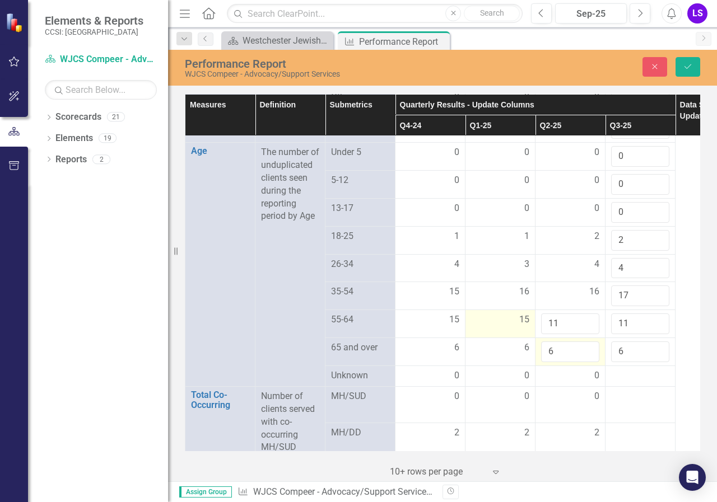
click at [529, 326] on span "15" at bounding box center [524, 320] width 10 height 13
click at [528, 326] on span "15" at bounding box center [524, 320] width 10 height 13
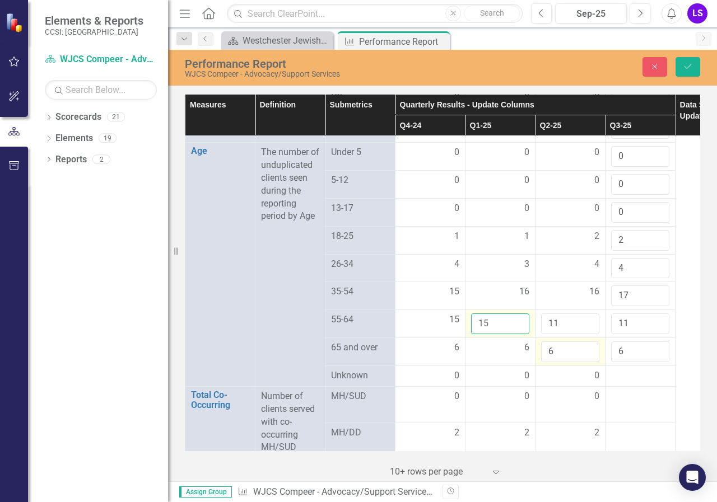
click at [501, 334] on input "15" at bounding box center [500, 324] width 58 height 21
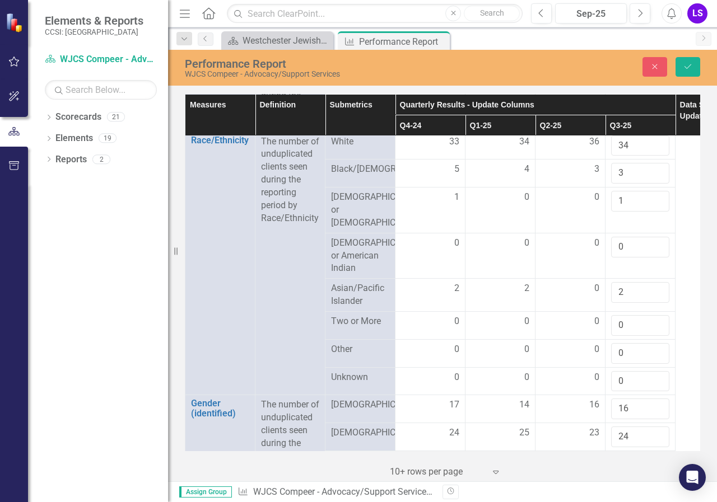
scroll to position [661, 0]
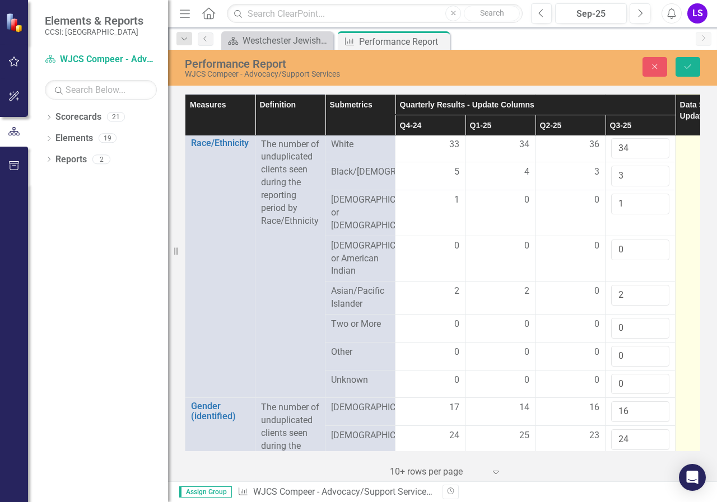
type input "14"
drag, startPoint x: 689, startPoint y: 204, endPoint x: 684, endPoint y: 176, distance: 29.0
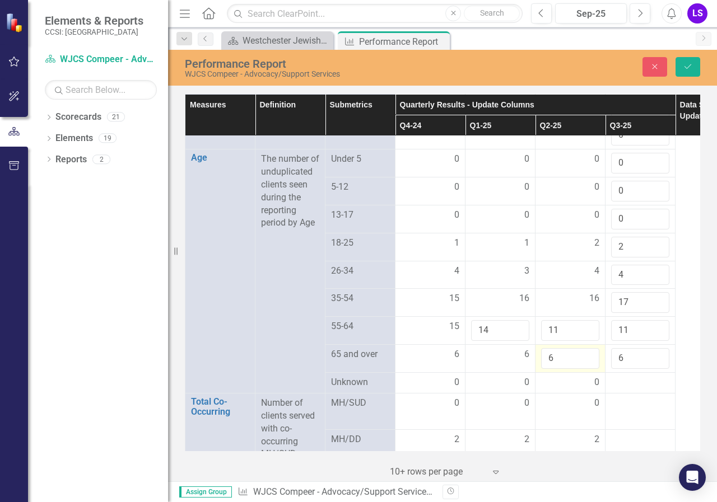
scroll to position [1136, 0]
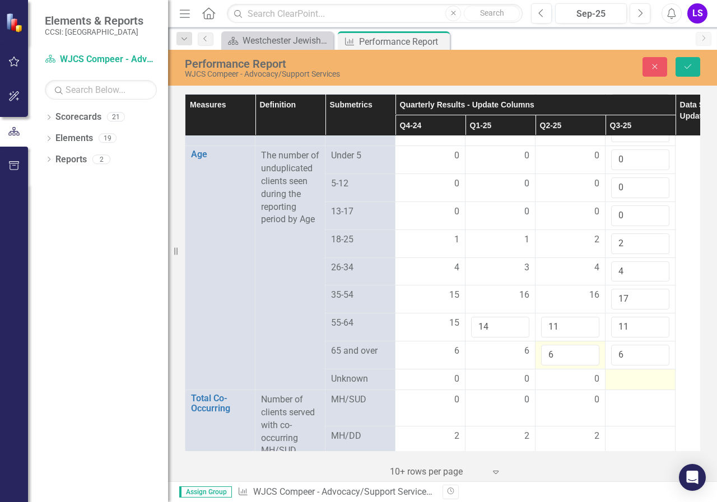
click at [625, 386] on div at bounding box center [640, 379] width 58 height 13
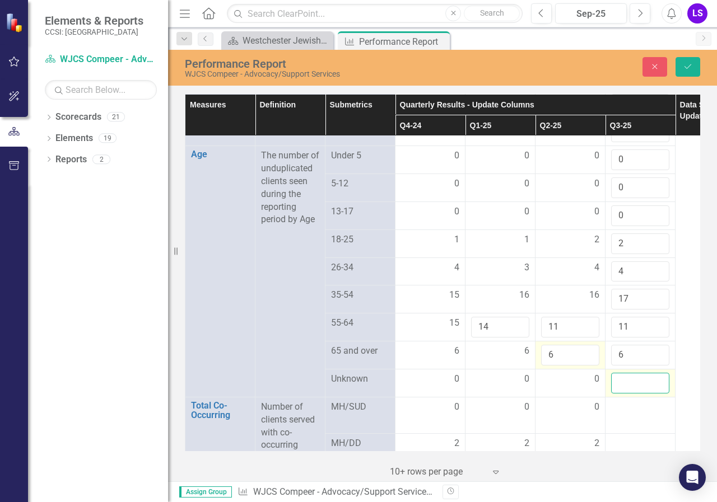
click at [625, 394] on input "number" at bounding box center [640, 383] width 58 height 21
type input "0"
click at [631, 431] on td at bounding box center [640, 415] width 70 height 36
click at [631, 431] on td at bounding box center [640, 419] width 70 height 44
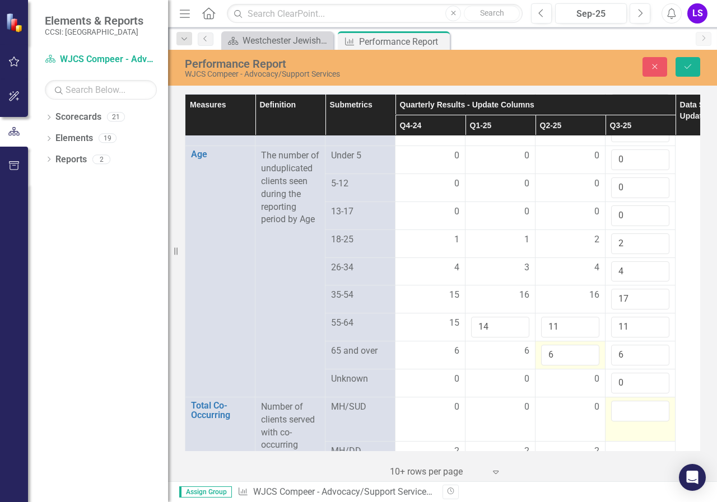
click at [631, 431] on td at bounding box center [640, 419] width 70 height 44
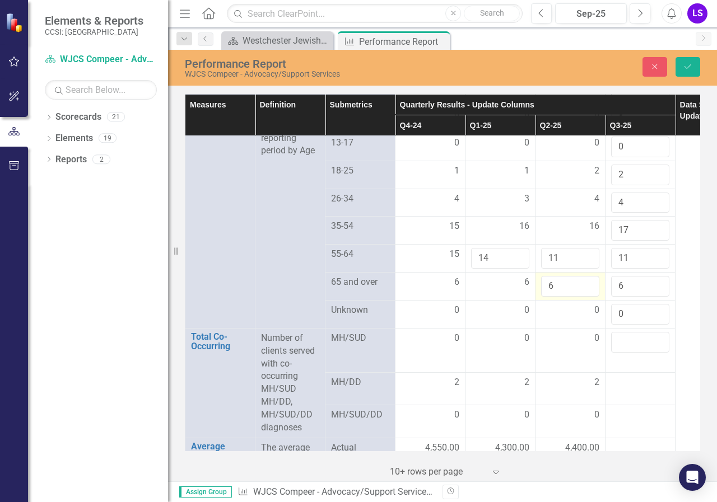
scroll to position [1212, 0]
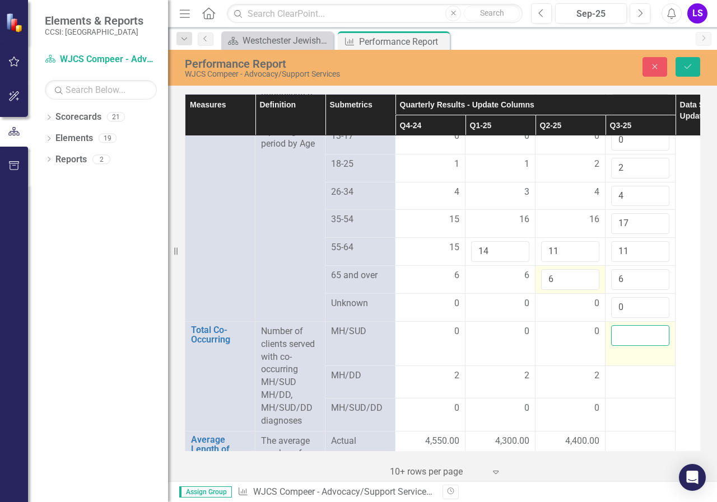
click at [629, 346] on input "number" at bounding box center [640, 335] width 58 height 21
type input "0"
click at [636, 383] on div at bounding box center [640, 376] width 58 height 13
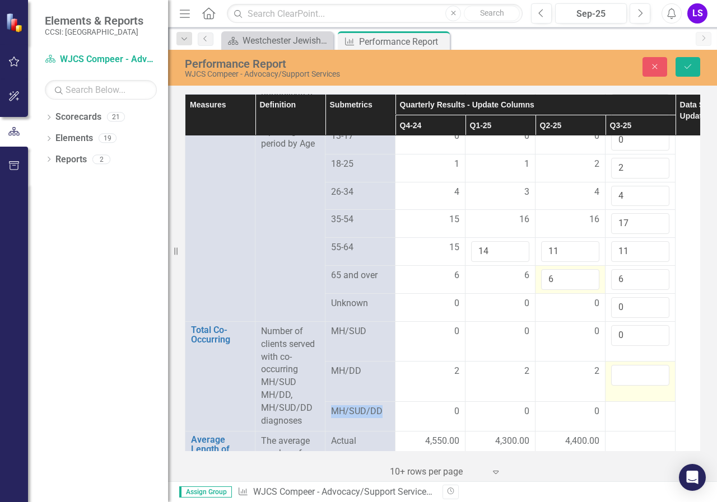
click at [636, 386] on div at bounding box center [640, 375] width 58 height 21
click at [636, 386] on input "number" at bounding box center [640, 375] width 58 height 21
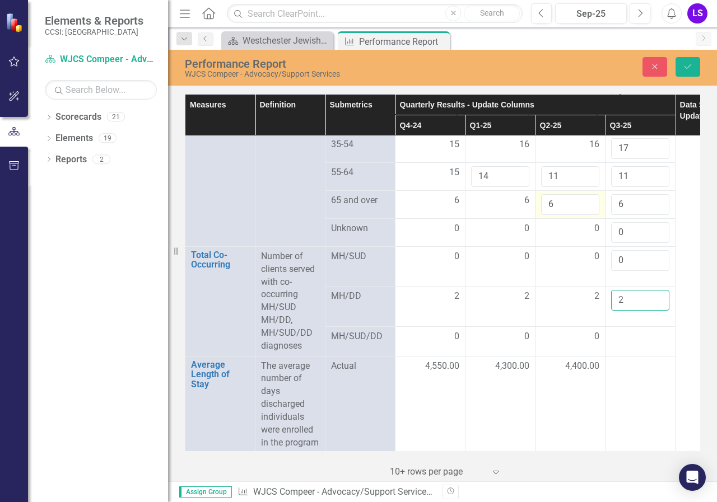
scroll to position [1294, 0]
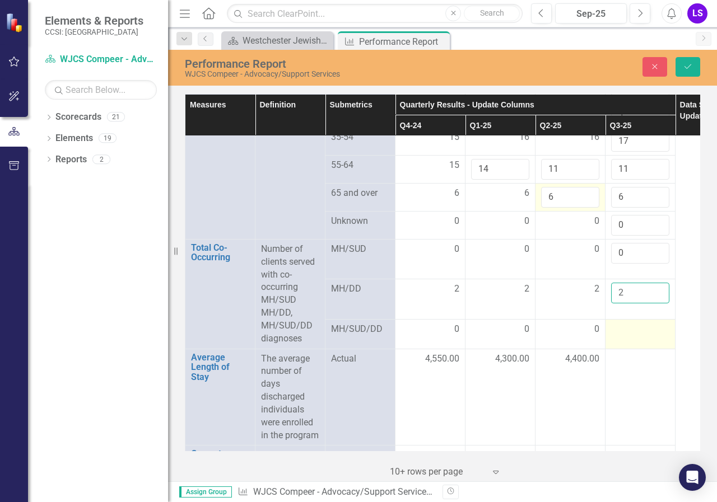
type input "2"
click at [640, 337] on div at bounding box center [640, 329] width 58 height 13
click at [640, 337] on input "number" at bounding box center [640, 326] width 58 height 21
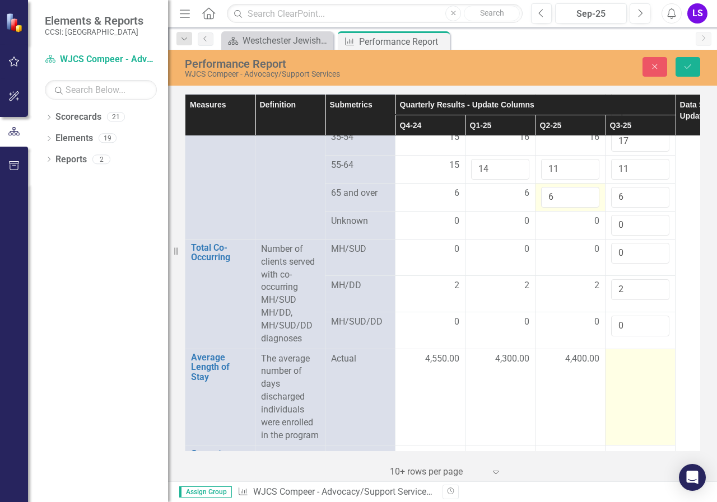
type input "0"
click at [636, 366] on div at bounding box center [640, 359] width 58 height 13
click at [636, 374] on div at bounding box center [640, 363] width 58 height 21
click at [636, 374] on input "number" at bounding box center [640, 363] width 58 height 21
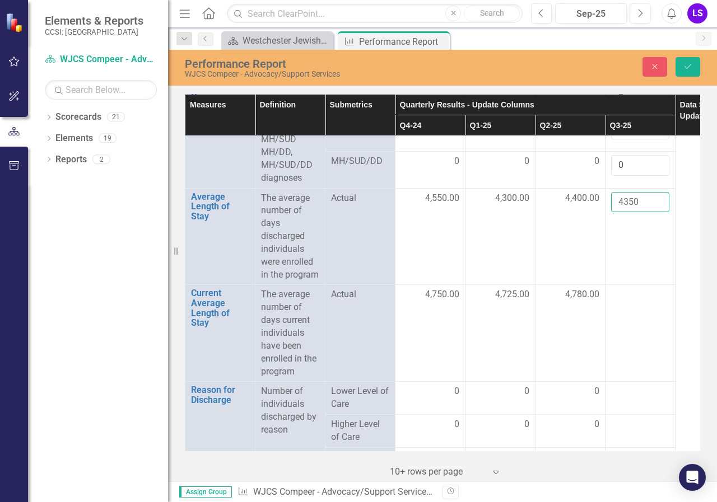
scroll to position [1462, 0]
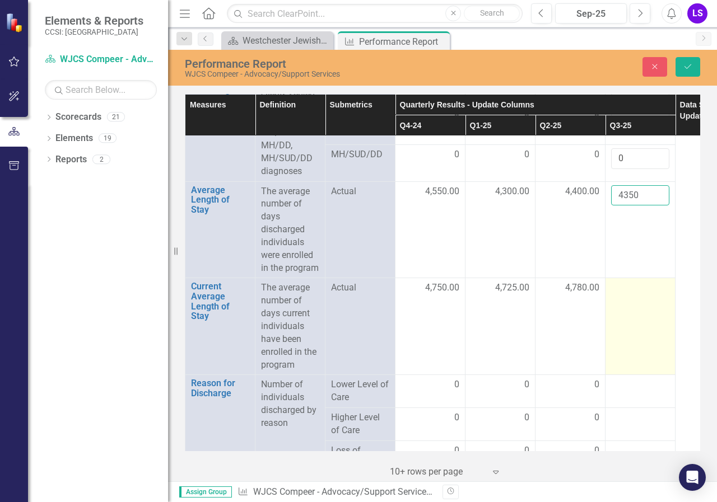
type input "4350"
click at [631, 295] on div at bounding box center [640, 288] width 58 height 13
click at [631, 302] on input "number" at bounding box center [640, 292] width 58 height 21
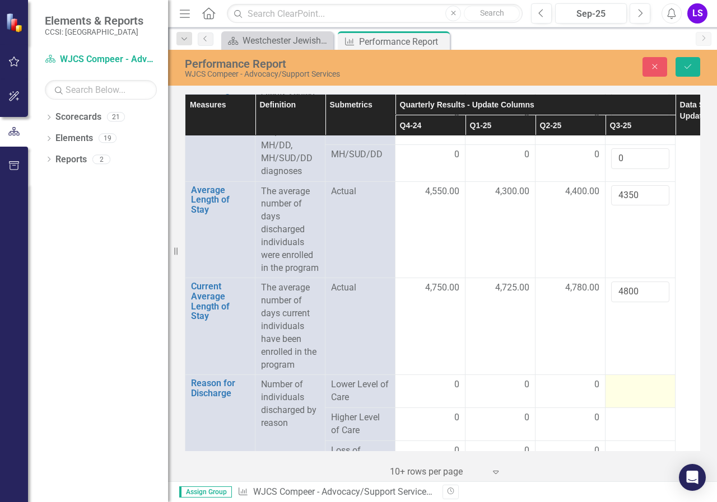
type input "4800"
click at [645, 392] on div at bounding box center [640, 385] width 58 height 13
click at [645, 399] on input "number" at bounding box center [640, 389] width 58 height 21
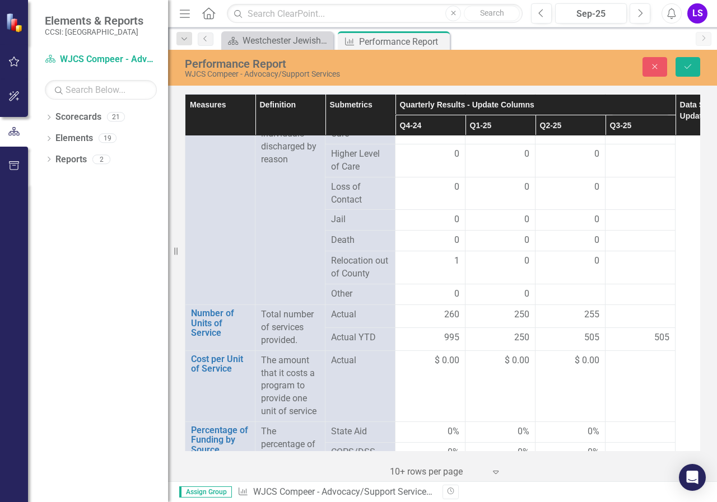
scroll to position [1743, 0]
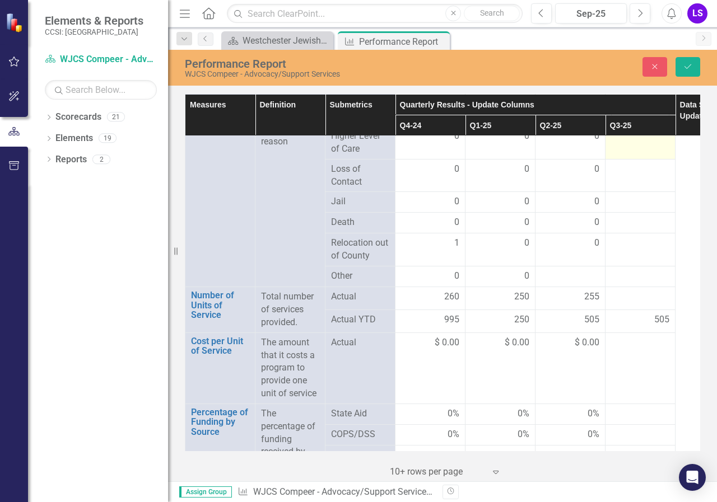
type input "0"
click at [631, 143] on div at bounding box center [640, 136] width 58 height 13
click at [631, 151] on input "number" at bounding box center [640, 140] width 58 height 21
type input "0"
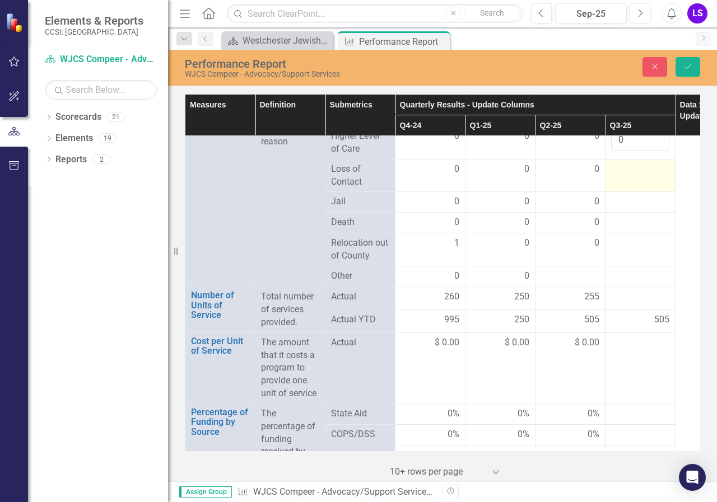
click at [625, 176] on div at bounding box center [640, 169] width 58 height 13
click at [625, 184] on div at bounding box center [640, 173] width 58 height 21
click at [625, 184] on input "number" at bounding box center [640, 173] width 58 height 21
type input "0"
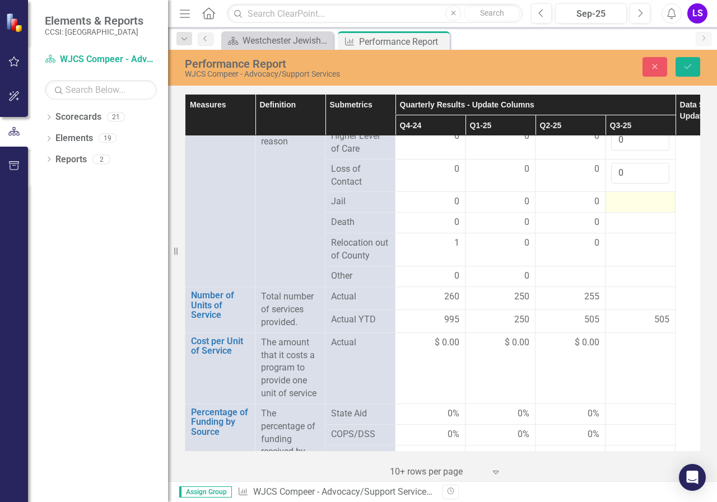
click at [624, 209] on div at bounding box center [640, 201] width 58 height 13
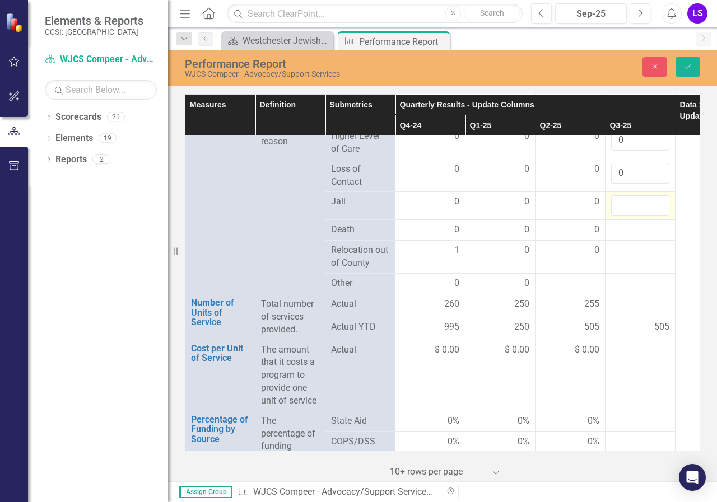
click at [624, 216] on input "number" at bounding box center [640, 205] width 58 height 21
type input "0"
click at [624, 237] on div at bounding box center [640, 229] width 58 height 13
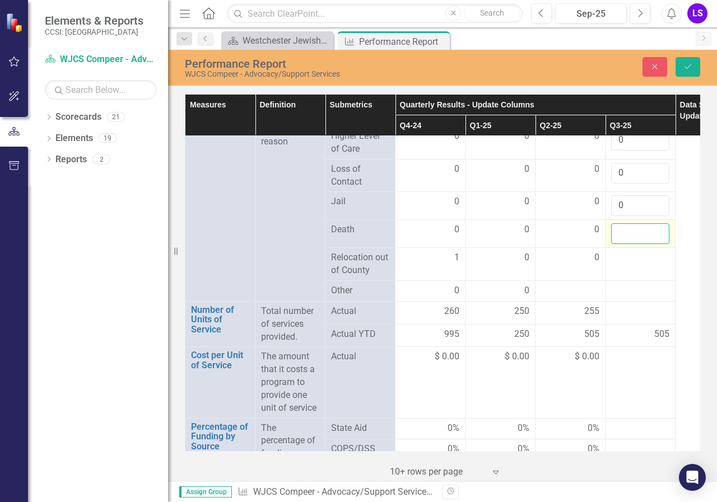
click at [624, 244] on input "number" at bounding box center [640, 233] width 58 height 21
type input "0"
click at [626, 265] on div at bounding box center [640, 257] width 58 height 13
click at [626, 272] on div at bounding box center [640, 261] width 58 height 21
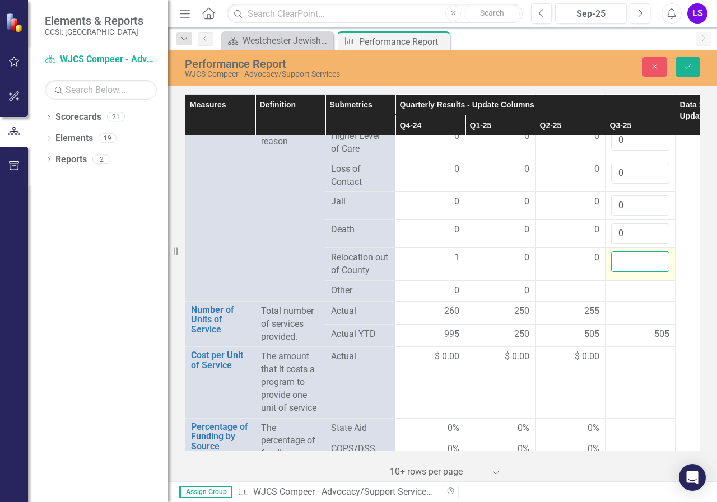
click at [626, 272] on input "number" at bounding box center [640, 261] width 58 height 21
type input "0"
click at [629, 324] on td at bounding box center [640, 312] width 70 height 23
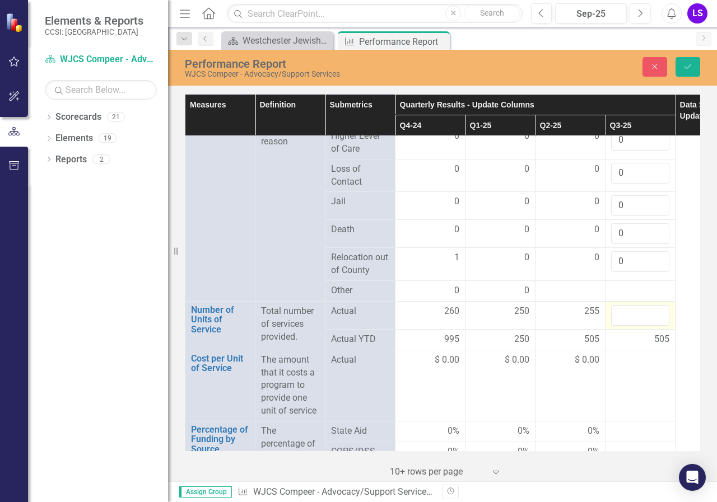
click at [629, 329] on td at bounding box center [640, 315] width 70 height 28
click at [629, 326] on input "number" at bounding box center [640, 315] width 58 height 21
type input "265"
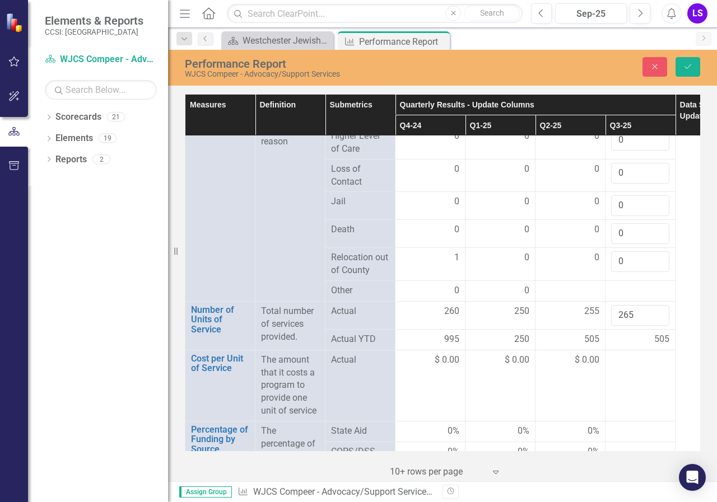
click at [628, 346] on div "505" at bounding box center [640, 339] width 58 height 13
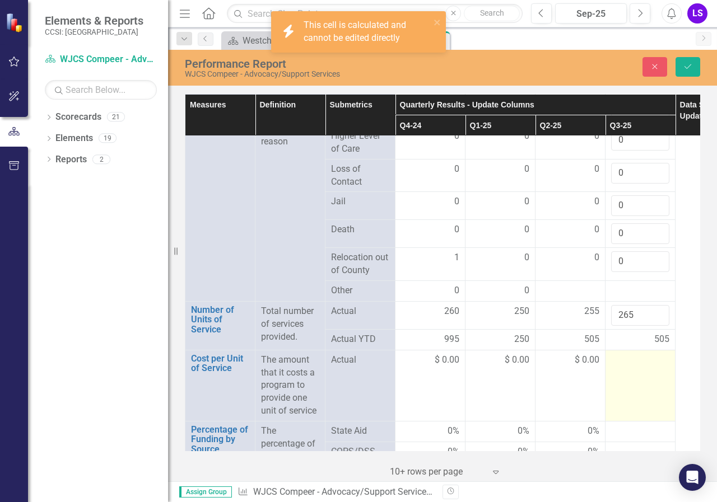
click at [632, 367] on div at bounding box center [640, 360] width 58 height 13
click at [632, 375] on input "number" at bounding box center [640, 364] width 58 height 21
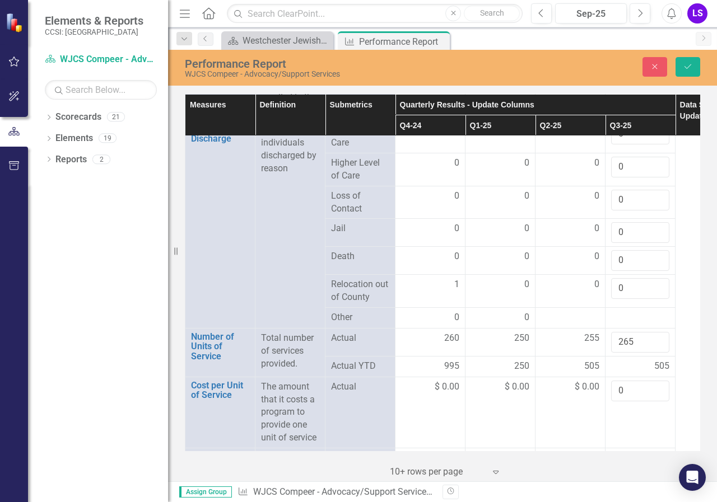
scroll to position [1411, 0]
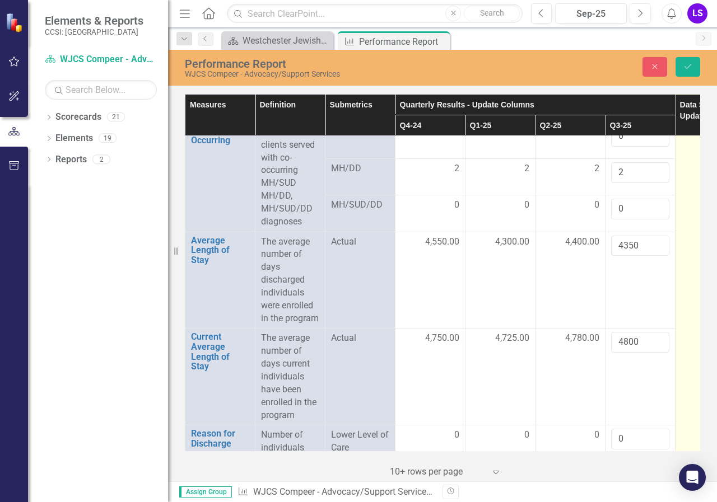
type input "0"
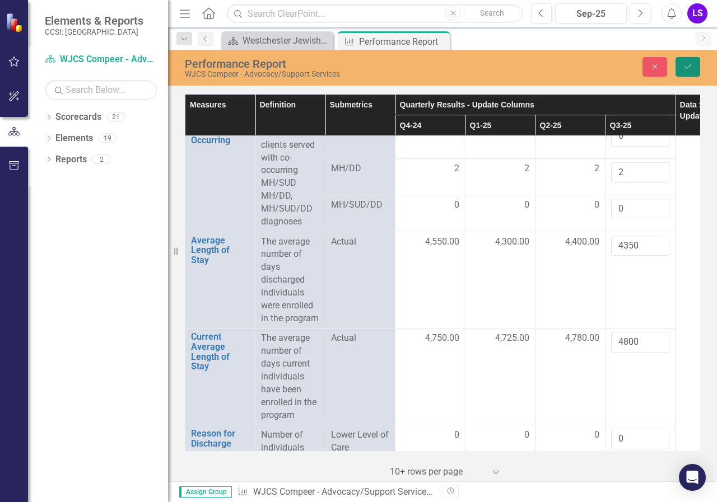
click at [688, 66] on icon "Save" at bounding box center [688, 67] width 10 height 8
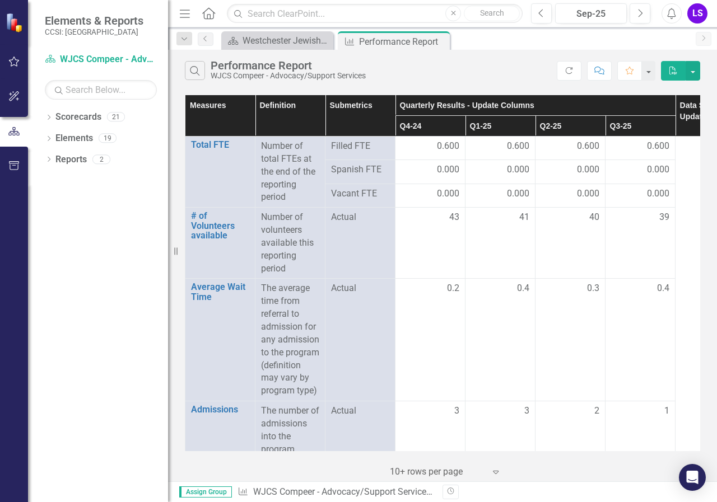
click at [702, 104] on div "Measures Definition Submetrics Quarterly Results - Update Columns Data Status -…" at bounding box center [442, 287] width 549 height 390
click at [704, 105] on div "Measures Definition Submetrics Quarterly Results - Update Columns Data Status -…" at bounding box center [442, 287] width 549 height 390
click at [689, 73] on button "button" at bounding box center [692, 71] width 15 height 20
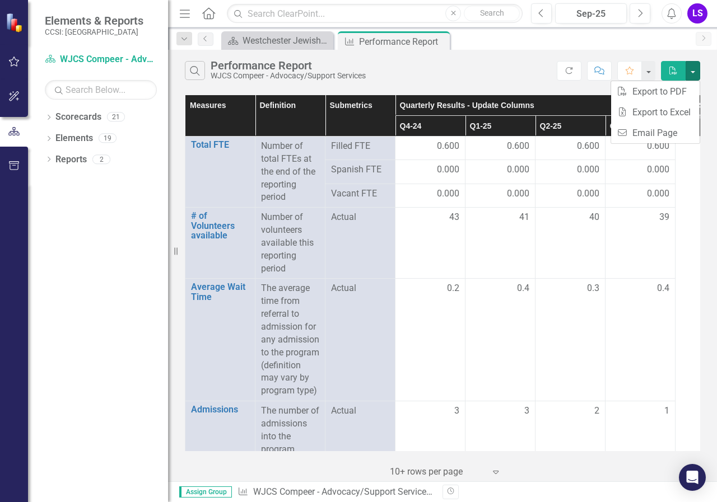
click at [702, 83] on div "Search Performance Report WJCS Compeer - Advocacy/Support Services Refresh Comm…" at bounding box center [442, 68] width 549 height 36
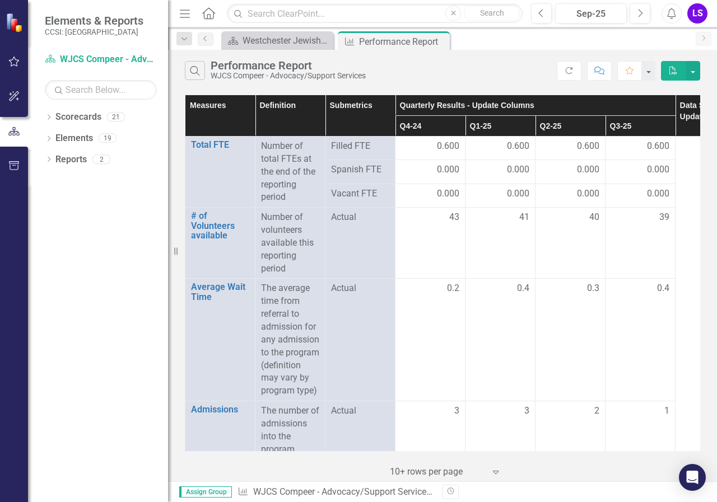
click at [707, 79] on div "Search Performance Report WJCS Compeer - Advocacy/Support Services Refresh Comm…" at bounding box center [442, 68] width 549 height 36
click at [712, 94] on div "Measures Definition Submetrics Quarterly Results - Update Columns Data Status -…" at bounding box center [442, 287] width 549 height 390
click at [708, 72] on div "Search Performance Report WJCS Compeer - Advocacy/Support Services Refresh Comm…" at bounding box center [442, 68] width 549 height 36
click at [670, 68] on icon "PDF" at bounding box center [673, 71] width 10 height 8
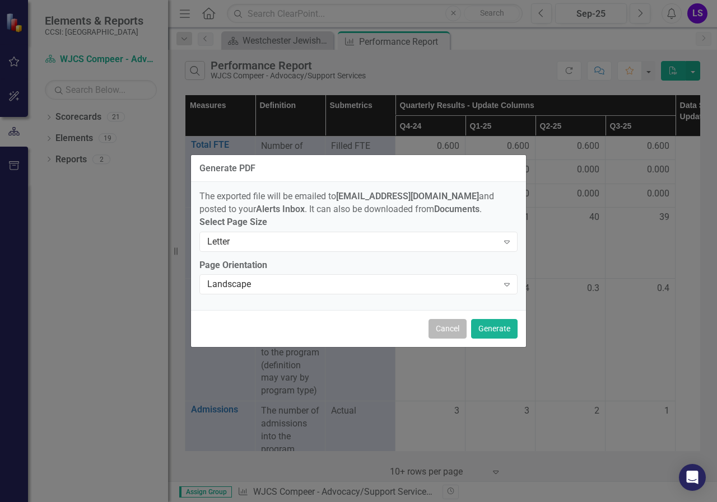
click at [449, 335] on button "Cancel" at bounding box center [447, 329] width 38 height 20
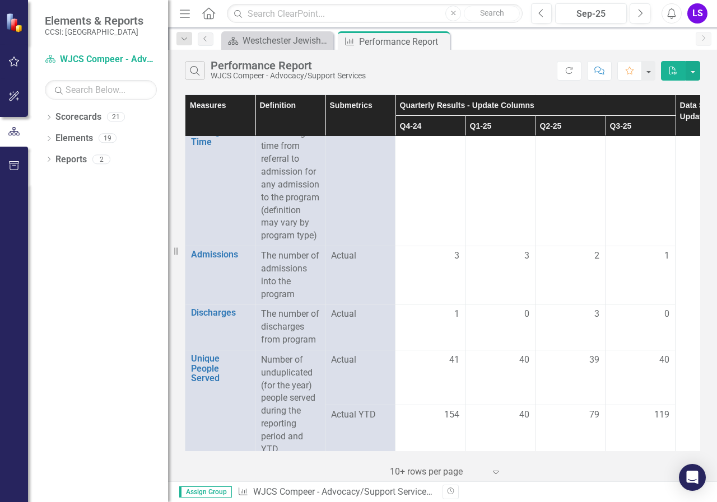
scroll to position [57, 0]
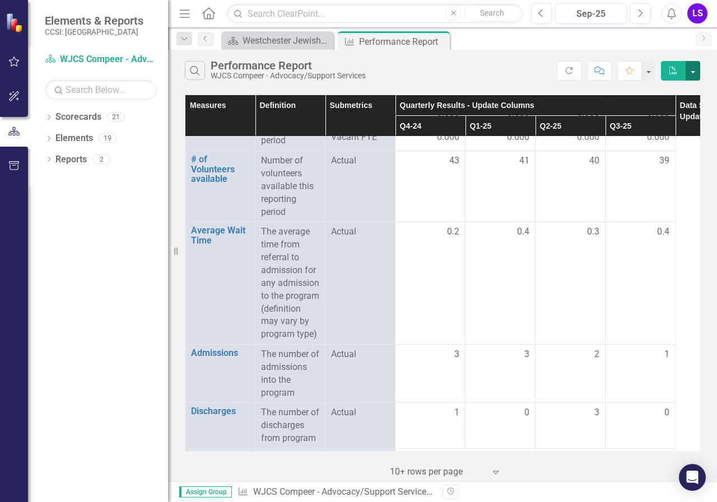
click at [693, 71] on button "button" at bounding box center [692, 71] width 15 height 20
click at [713, 111] on div "Measures Definition Submetrics Quarterly Results - Update Columns Data Status -…" at bounding box center [442, 287] width 549 height 390
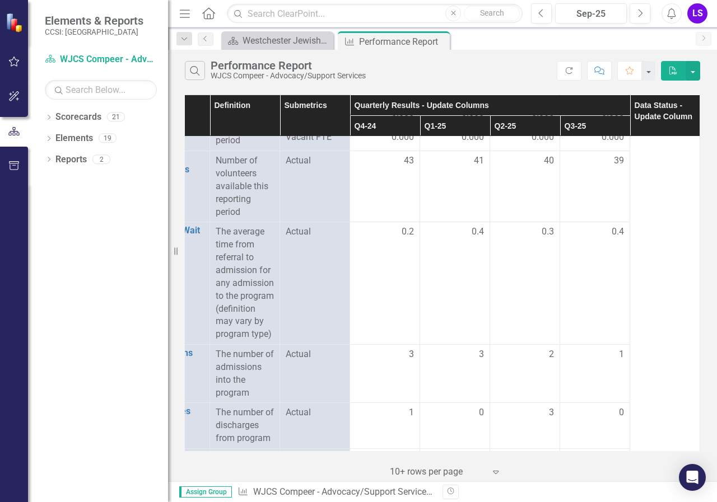
scroll to position [57, 54]
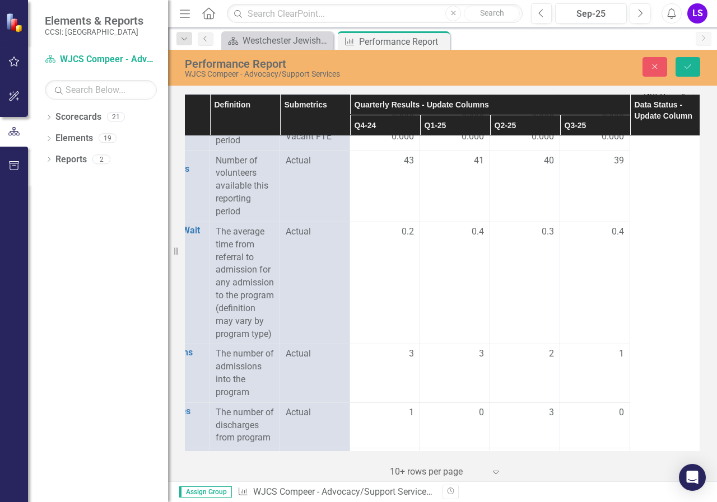
click at [655, 119] on th "Data Status - Update Column" at bounding box center [665, 114] width 70 height 41
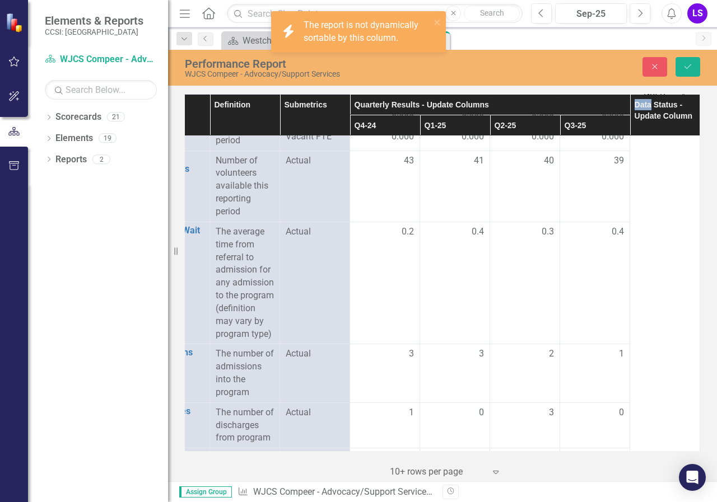
click at [655, 119] on th "Data Status - Update Column" at bounding box center [665, 114] width 70 height 41
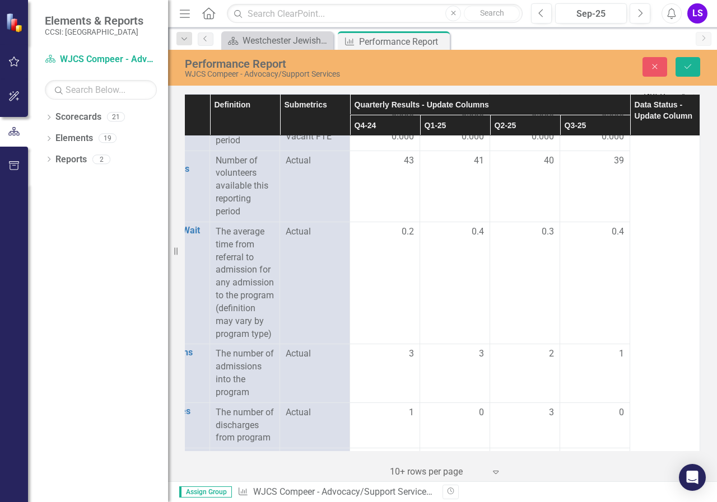
click at [671, 105] on th "Data Status - Update Column" at bounding box center [665, 114] width 70 height 41
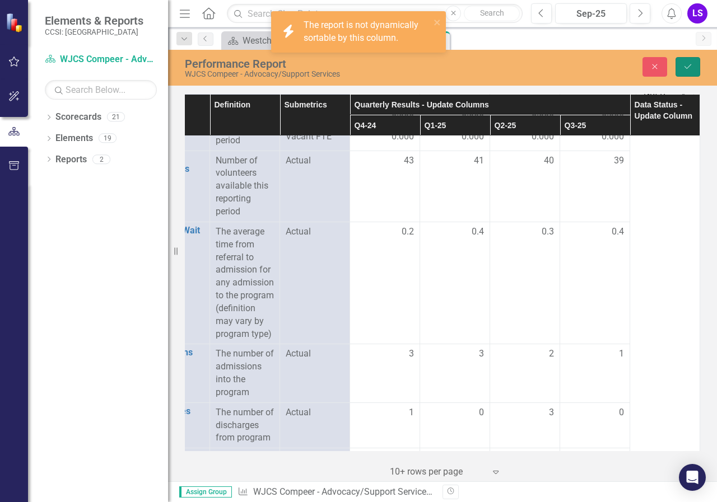
click at [684, 66] on icon "Save" at bounding box center [688, 67] width 10 height 8
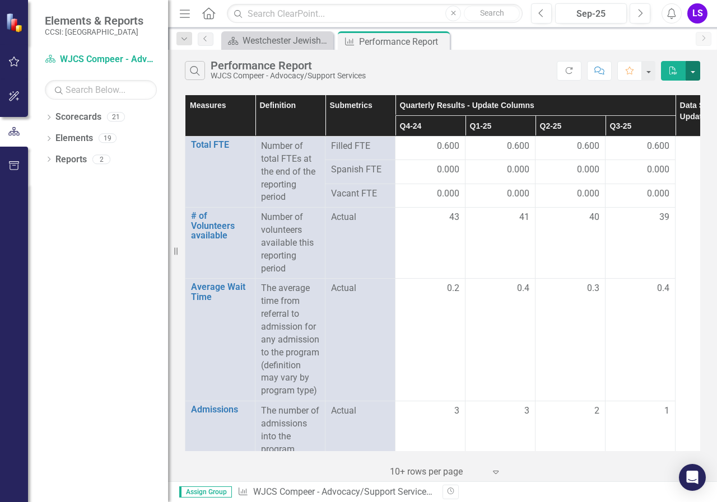
click at [690, 70] on button "button" at bounding box center [692, 71] width 15 height 20
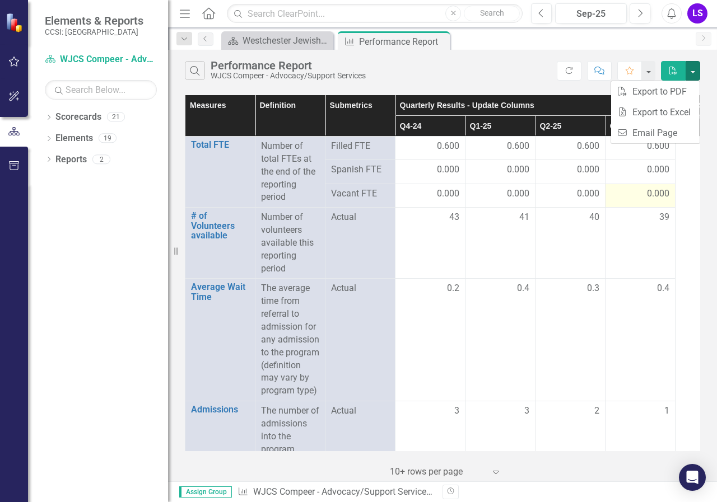
click at [674, 207] on td "0.000" at bounding box center [640, 196] width 70 height 24
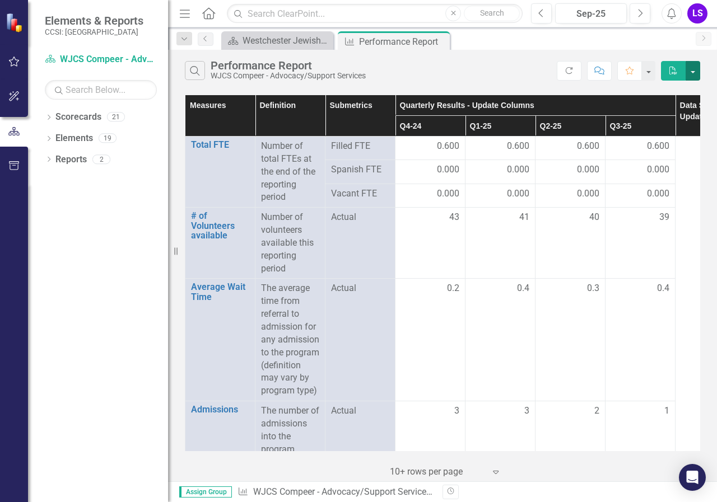
click at [693, 68] on button "button" at bounding box center [692, 71] width 15 height 20
click at [708, 66] on div "Search Performance Report WJCS Compeer - Advocacy/Support Services Refresh Comm…" at bounding box center [442, 68] width 549 height 36
click at [712, 69] on div "Search Performance Report WJCS Compeer - Advocacy/Support Services Refresh Comm…" at bounding box center [442, 68] width 549 height 36
click at [710, 165] on div "Measures Definition Submetrics Quarterly Results - Update Columns Data Status -…" at bounding box center [442, 287] width 549 height 390
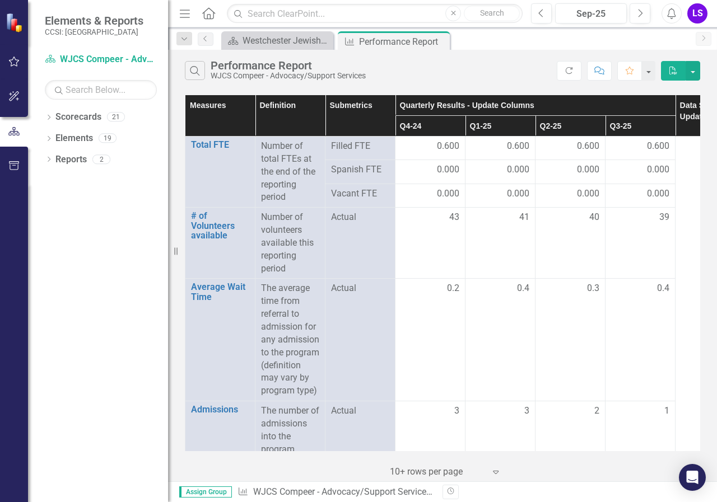
click at [672, 70] on icon "PDF" at bounding box center [673, 71] width 10 height 8
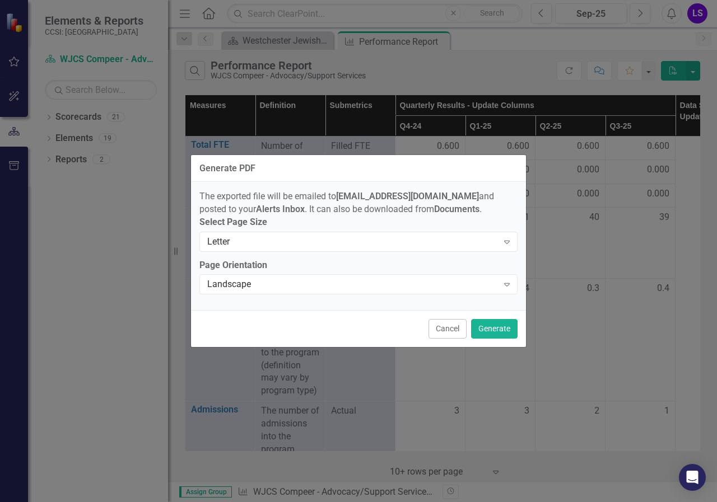
click at [705, 167] on div "Generate PDF The exported file will be emailed to lstein@wjcs.com and posted to…" at bounding box center [358, 251] width 717 height 502
click at [452, 337] on button "Cancel" at bounding box center [447, 329] width 38 height 20
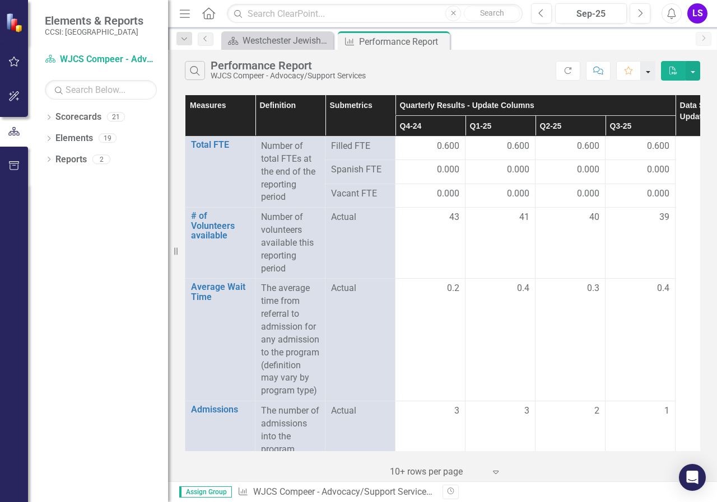
click at [644, 67] on button "button" at bounding box center [648, 71] width 15 height 20
click at [705, 120] on div "Measures Definition Submetrics Quarterly Results - Update Columns Data Status -…" at bounding box center [442, 287] width 549 height 390
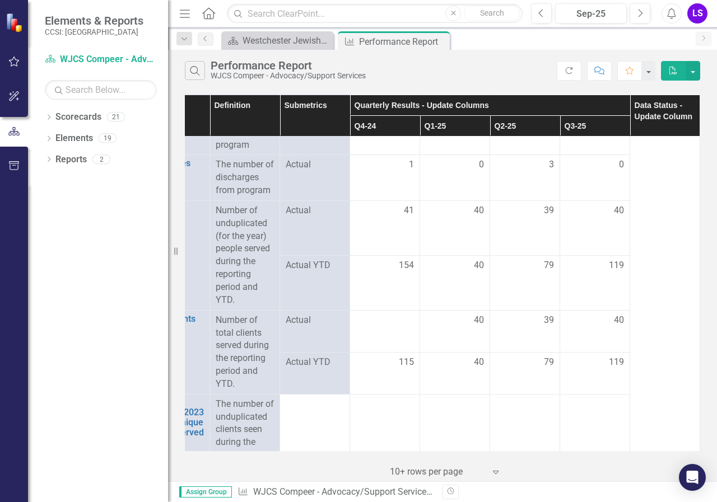
scroll to position [305, 54]
click at [655, 116] on th "Data Status - Update Column" at bounding box center [665, 115] width 70 height 41
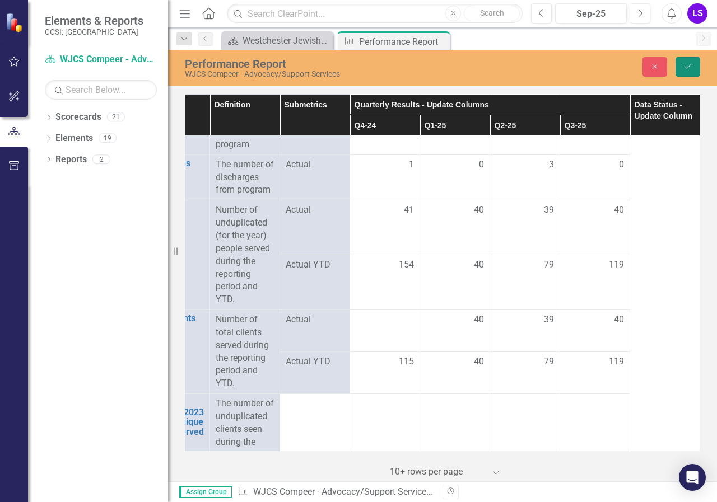
click at [691, 65] on icon "Save" at bounding box center [688, 67] width 10 height 8
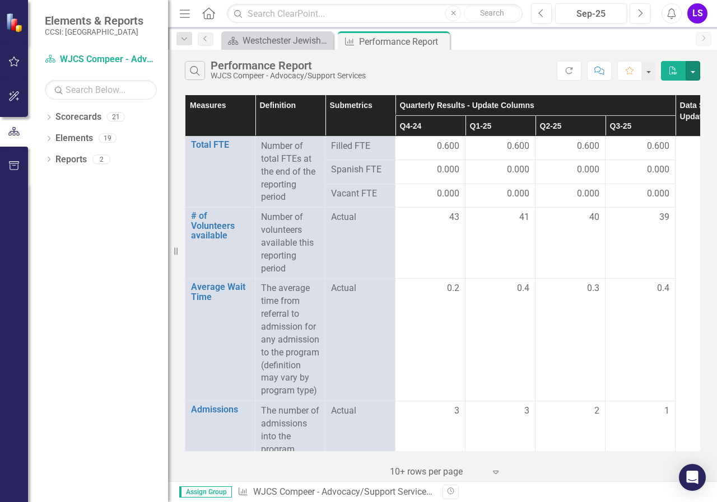
click at [691, 65] on button "button" at bounding box center [692, 71] width 15 height 20
click at [671, 68] on icon "PDF" at bounding box center [673, 71] width 10 height 8
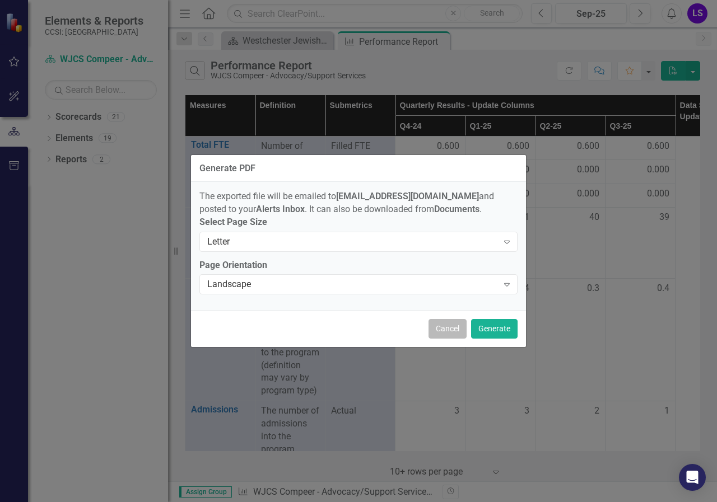
click at [448, 329] on button "Cancel" at bounding box center [447, 329] width 38 height 20
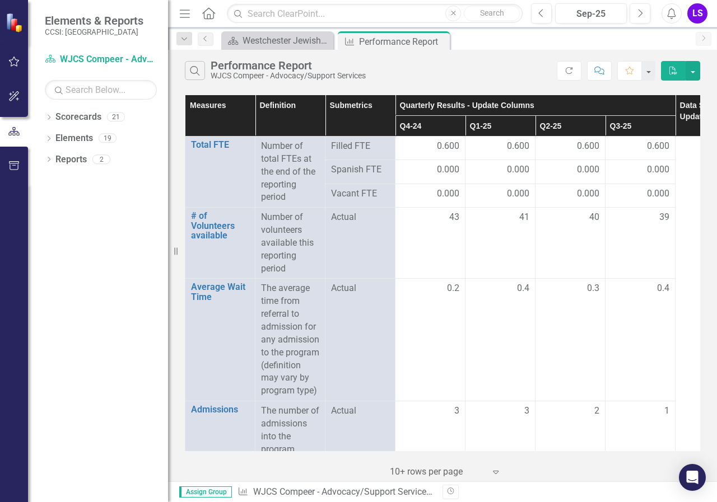
drag, startPoint x: 707, startPoint y: 190, endPoint x: 703, endPoint y: 135, distance: 55.0
click at [703, 135] on div "Measures Definition Submetrics Quarterly Results - Update Columns Data Status -…" at bounding box center [442, 287] width 549 height 390
click at [709, 66] on div "Search Performance Report WJCS Compeer - Advocacy/Support Services Refresh Comm…" at bounding box center [442, 68] width 549 height 36
click at [649, 71] on button "button" at bounding box center [648, 71] width 15 height 20
click at [710, 234] on div "Measures Definition Submetrics Quarterly Results - Update Columns Data Status -…" at bounding box center [442, 287] width 549 height 390
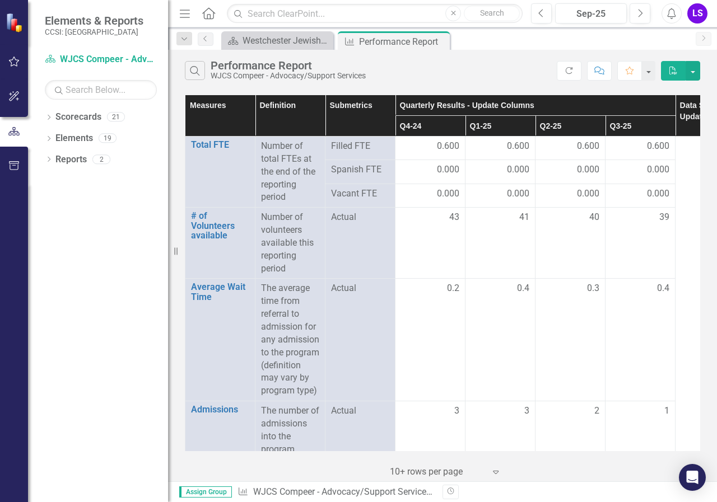
click at [622, 485] on div "Revision History" at bounding box center [705, 492] width 526 height 15
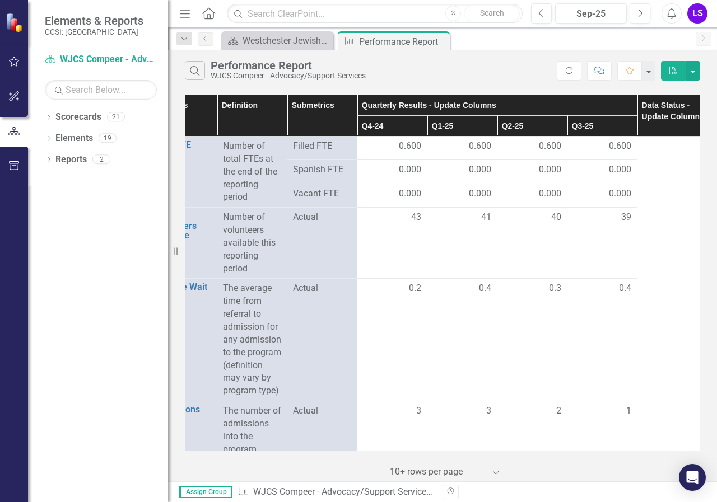
scroll to position [0, 54]
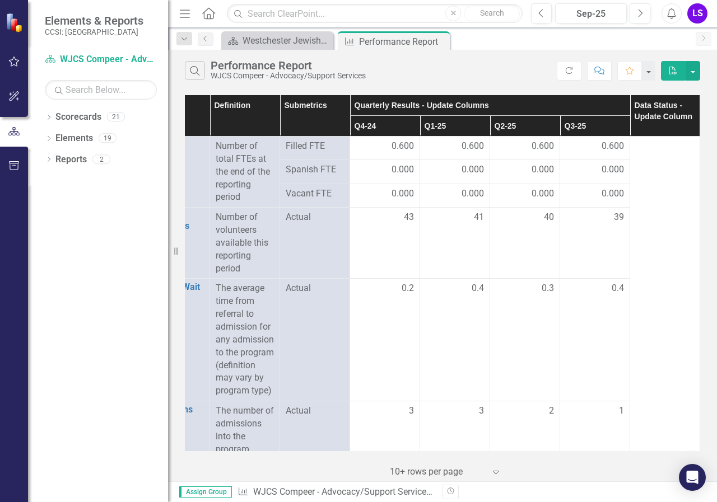
click at [662, 113] on th "Data Status - Update Column" at bounding box center [665, 115] width 70 height 41
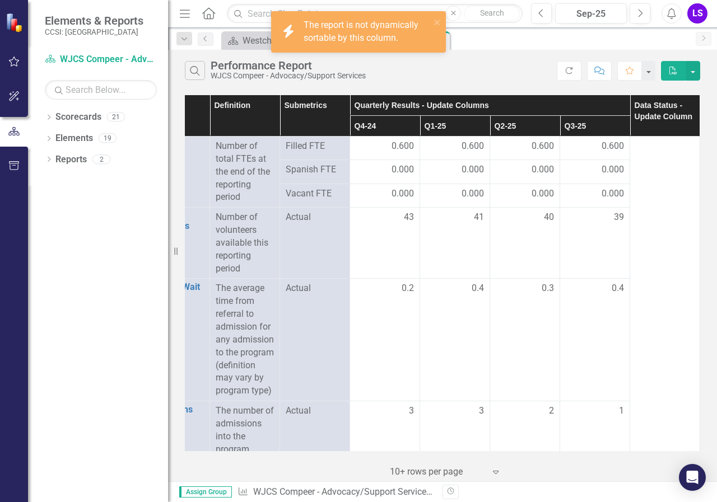
click at [662, 113] on th "Data Status - Update Column" at bounding box center [665, 115] width 70 height 41
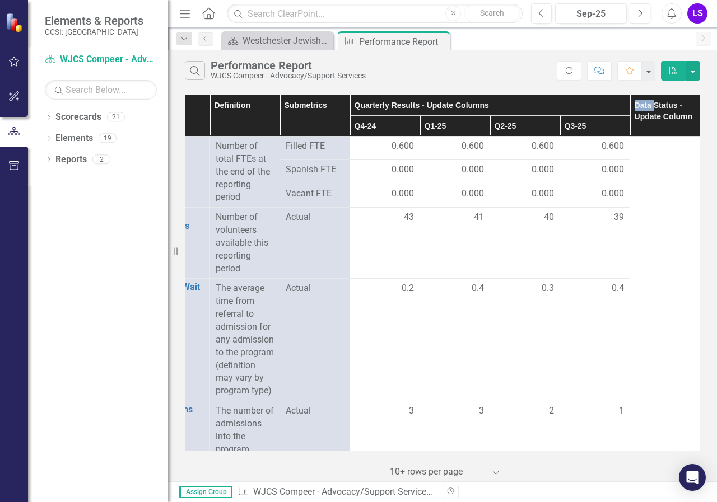
click at [662, 113] on th "Data Status - Update Column" at bounding box center [665, 115] width 70 height 41
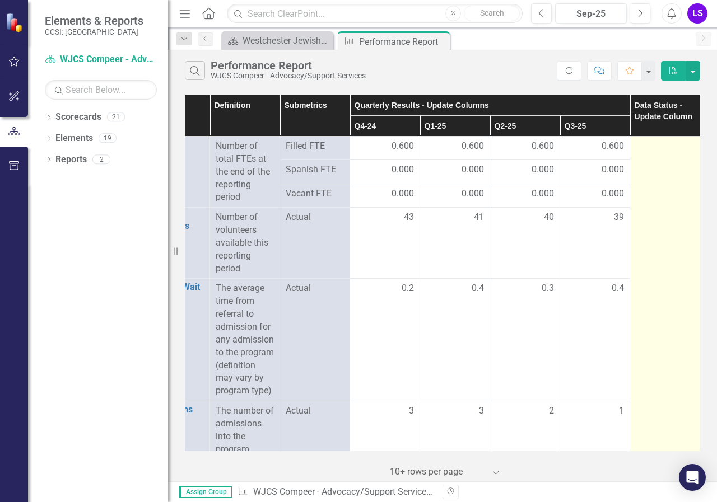
drag, startPoint x: 662, startPoint y: 113, endPoint x: 666, endPoint y: 160, distance: 46.6
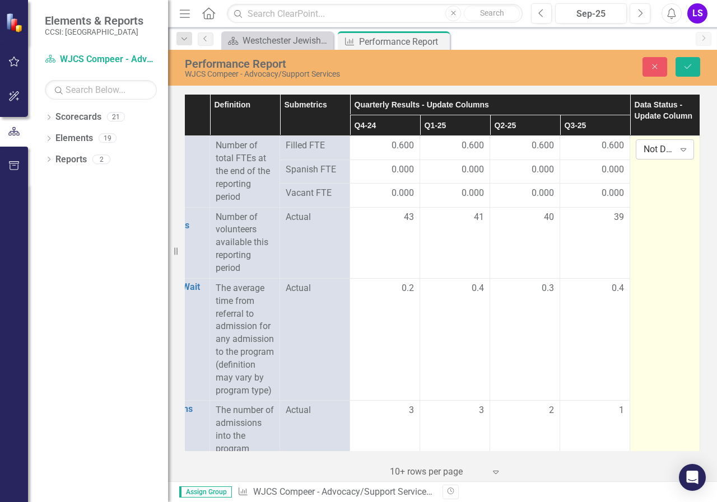
click at [678, 150] on icon "Expand" at bounding box center [683, 149] width 11 height 9
click at [678, 151] on icon "Expand" at bounding box center [683, 149] width 11 height 9
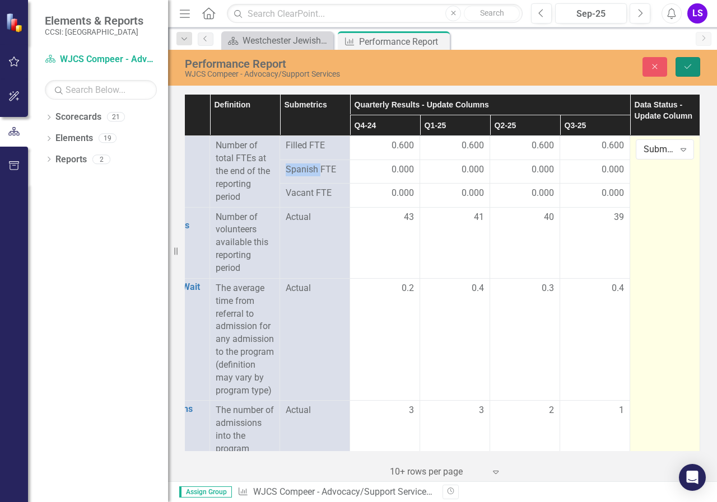
click at [688, 63] on icon "Save" at bounding box center [688, 67] width 10 height 8
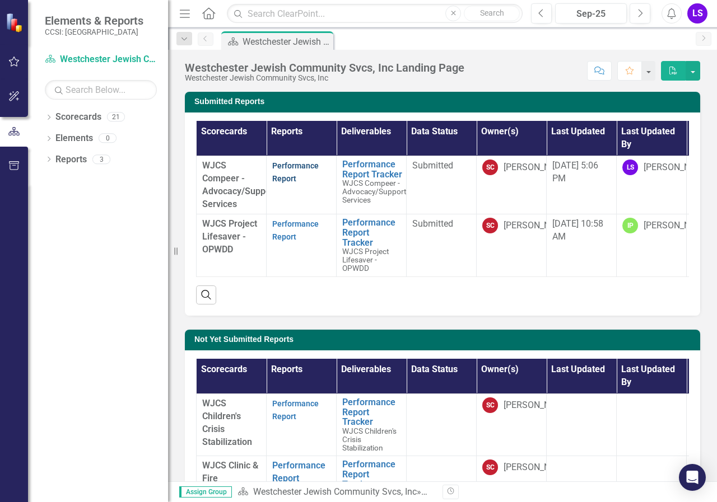
click at [288, 175] on link "Performance Report" at bounding box center [295, 172] width 46 height 22
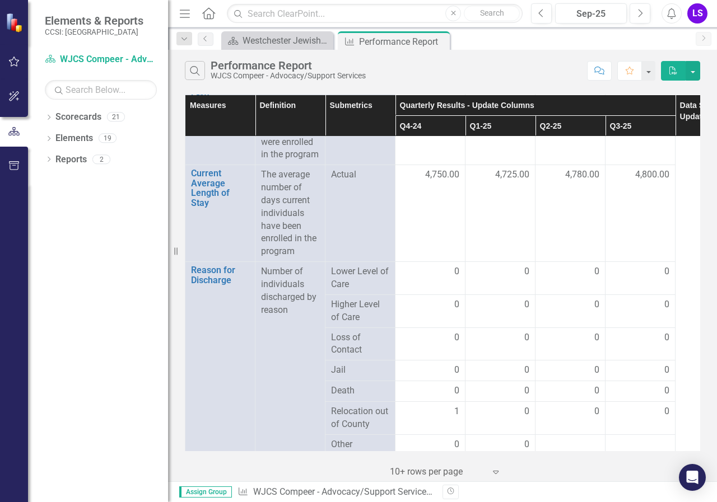
scroll to position [1709, 0]
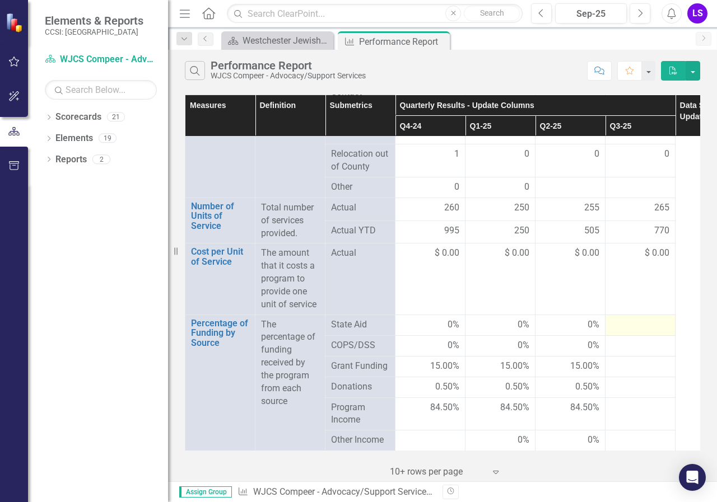
click at [649, 319] on div at bounding box center [640, 325] width 58 height 13
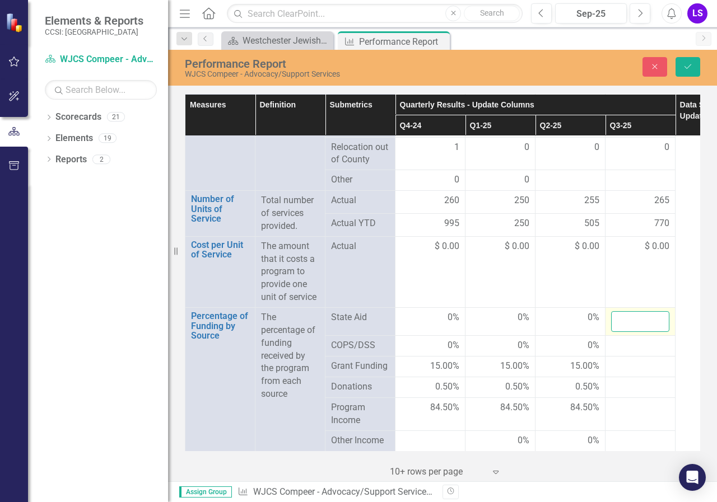
click at [649, 313] on input "number" at bounding box center [640, 321] width 58 height 21
type input "0"
click at [645, 339] on div at bounding box center [640, 345] width 58 height 13
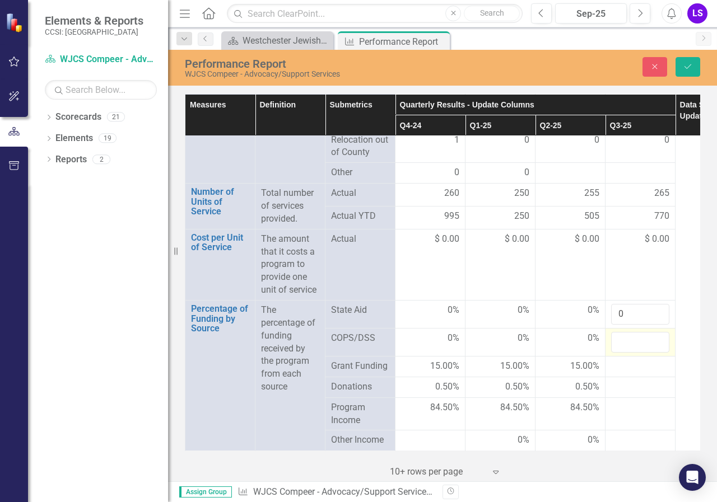
click at [645, 338] on input "number" at bounding box center [640, 342] width 58 height 21
type input "0"
click at [631, 371] on div at bounding box center [640, 366] width 58 height 13
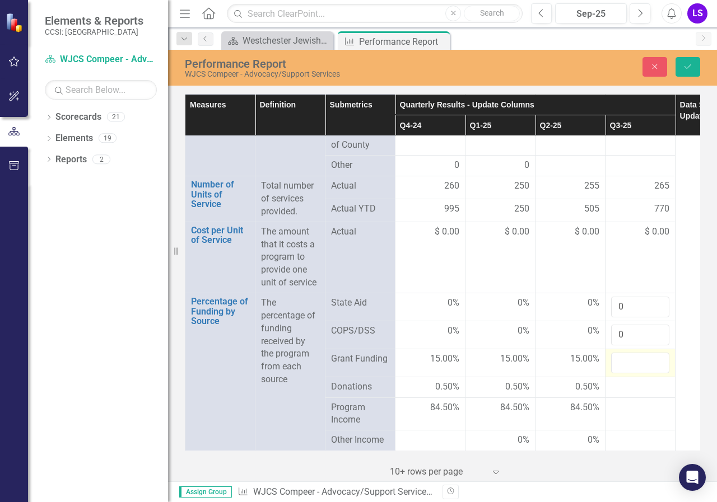
click at [631, 371] on input "number" at bounding box center [640, 363] width 58 height 21
type input "15"
click at [628, 394] on div at bounding box center [640, 387] width 58 height 13
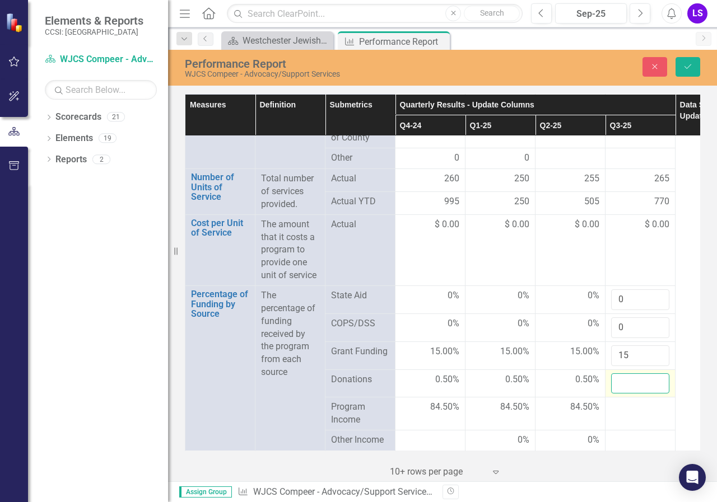
click at [628, 394] on input "number" at bounding box center [640, 384] width 58 height 21
type input "0.5"
click at [641, 418] on td at bounding box center [640, 414] width 70 height 33
click at [632, 398] on td "0.5" at bounding box center [640, 384] width 70 height 28
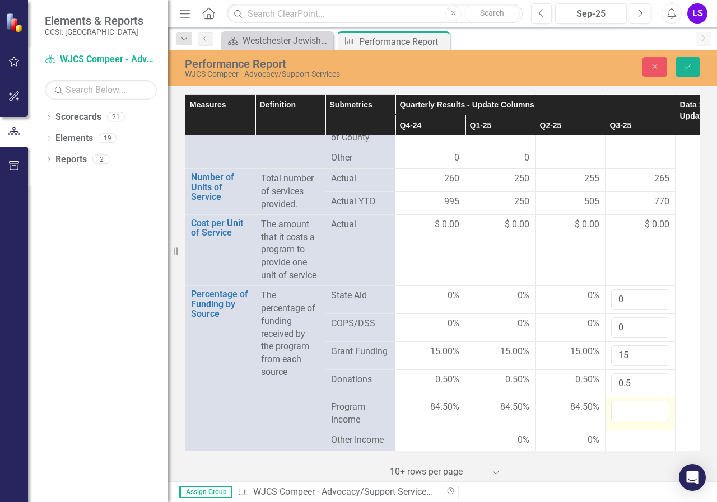
click at [632, 419] on td at bounding box center [640, 414] width 70 height 33
click at [613, 401] on input "number" at bounding box center [640, 411] width 58 height 21
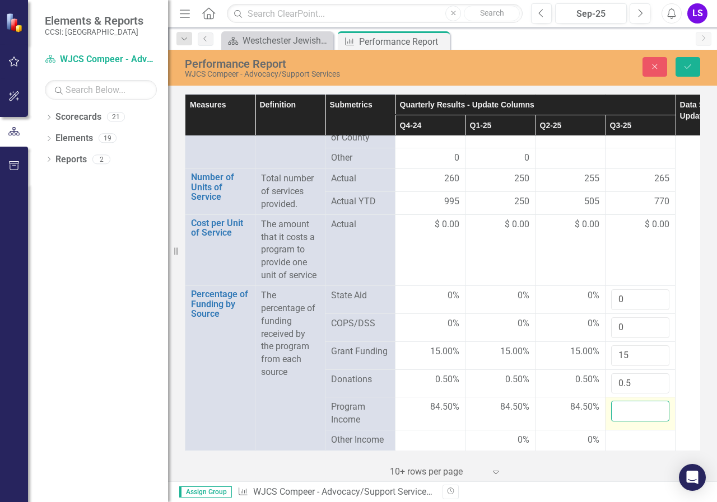
click at [613, 401] on input "number" at bounding box center [640, 411] width 58 height 21
type input "84.5"
click at [628, 434] on div at bounding box center [640, 440] width 58 height 13
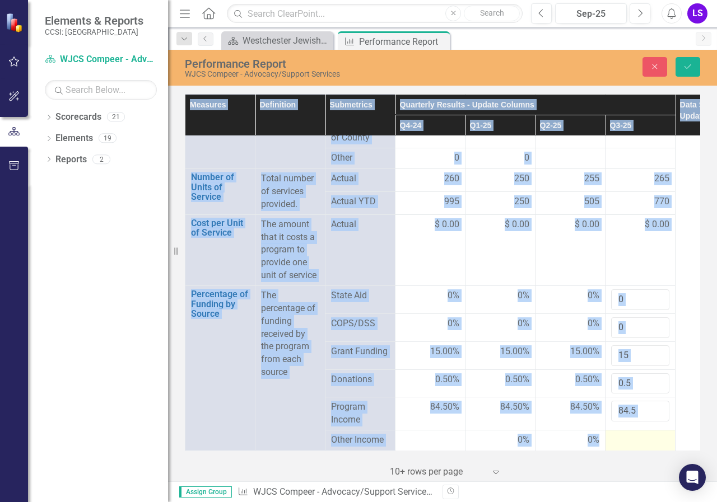
click at [628, 434] on div at bounding box center [640, 440] width 58 height 13
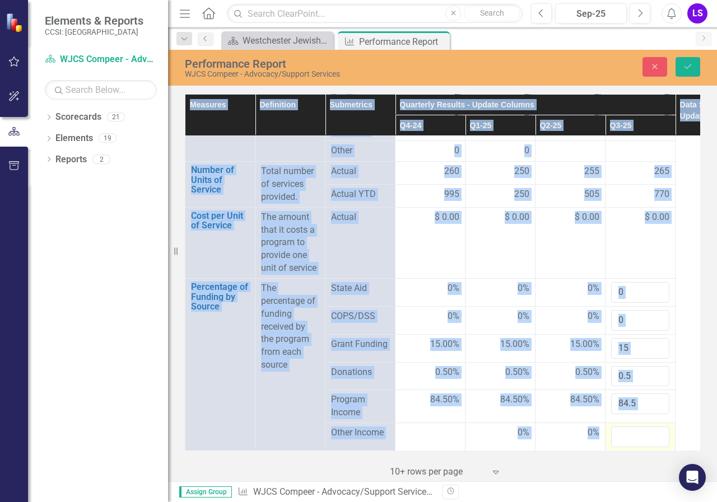
click at [628, 427] on div at bounding box center [640, 437] width 58 height 21
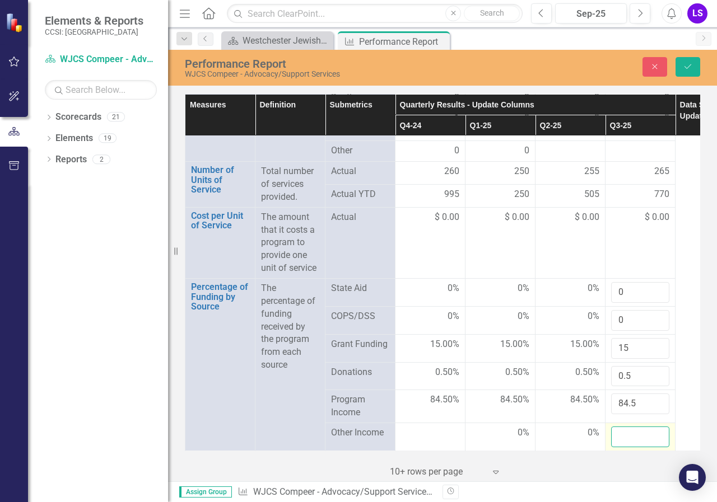
click at [628, 427] on input "number" at bounding box center [640, 437] width 58 height 21
type input "0"
click at [684, 67] on icon "Save" at bounding box center [688, 67] width 10 height 8
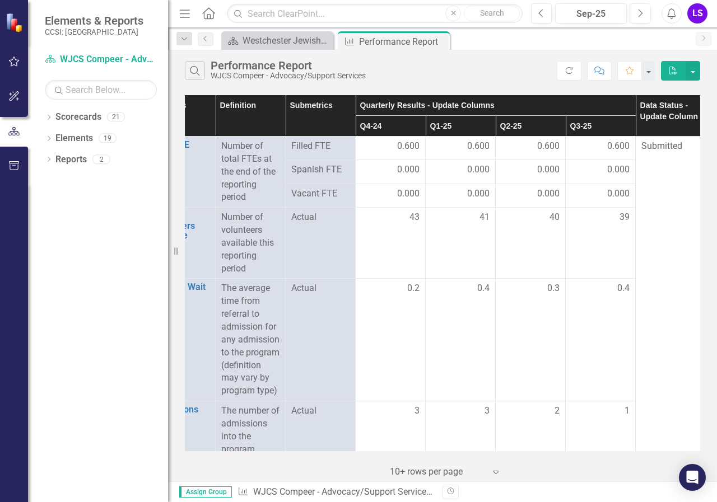
scroll to position [0, 54]
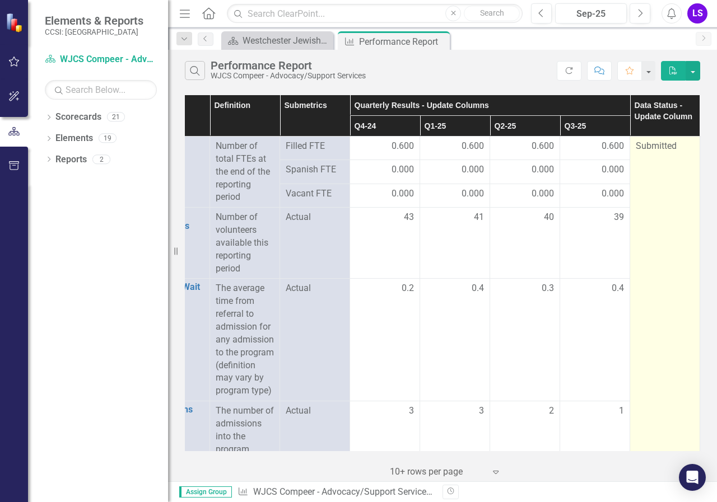
click at [657, 144] on span "Submitted" at bounding box center [656, 146] width 41 height 11
click at [668, 144] on span "Submitted" at bounding box center [656, 146] width 41 height 11
click at [665, 148] on span "Submitted" at bounding box center [656, 146] width 41 height 11
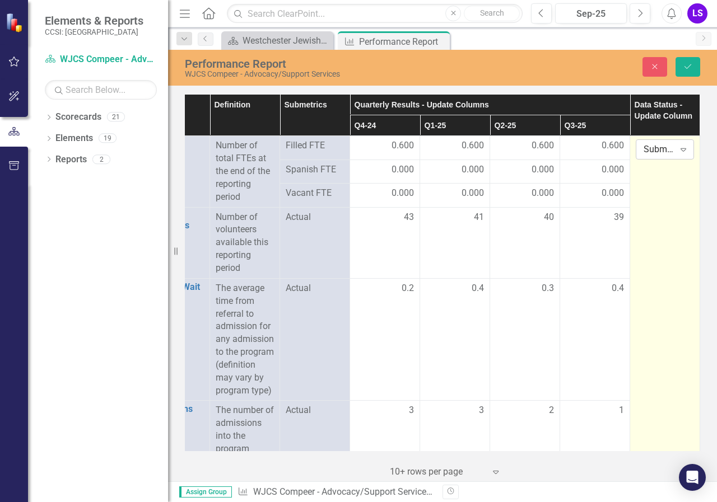
click at [678, 148] on icon "Expand" at bounding box center [683, 149] width 11 height 9
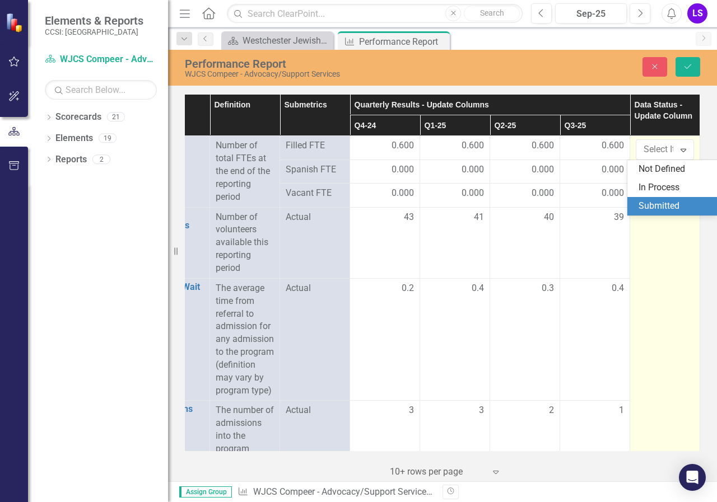
click at [663, 208] on div "Submitted" at bounding box center [674, 206] width 72 height 13
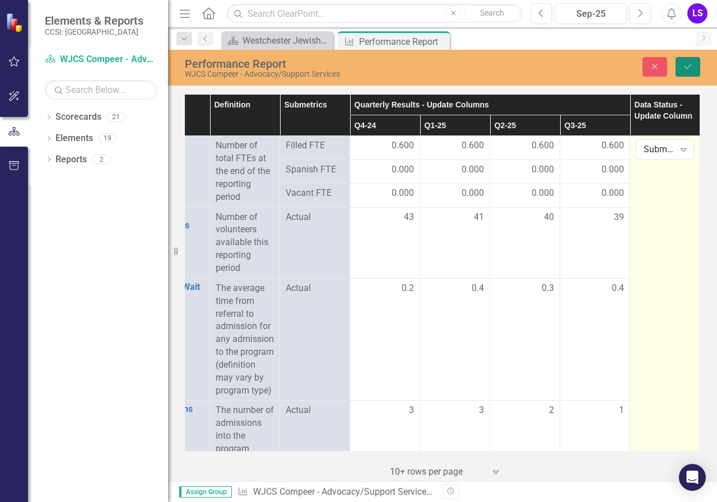
click at [690, 64] on icon "Save" at bounding box center [688, 67] width 10 height 8
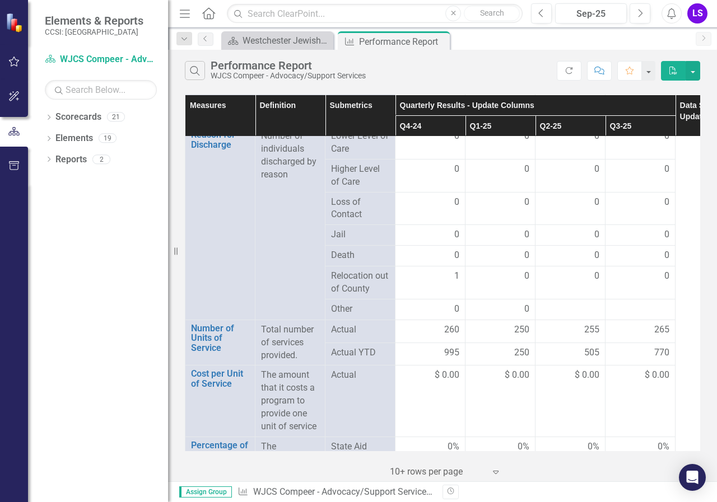
scroll to position [1709, 0]
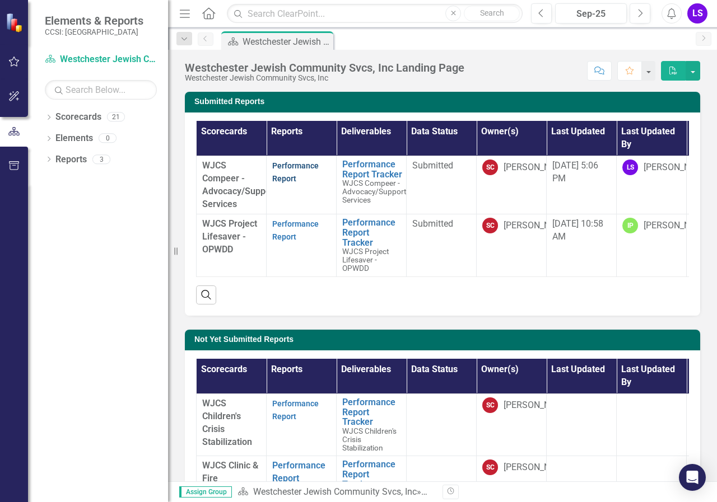
click at [286, 178] on link "Performance Report" at bounding box center [295, 172] width 46 height 22
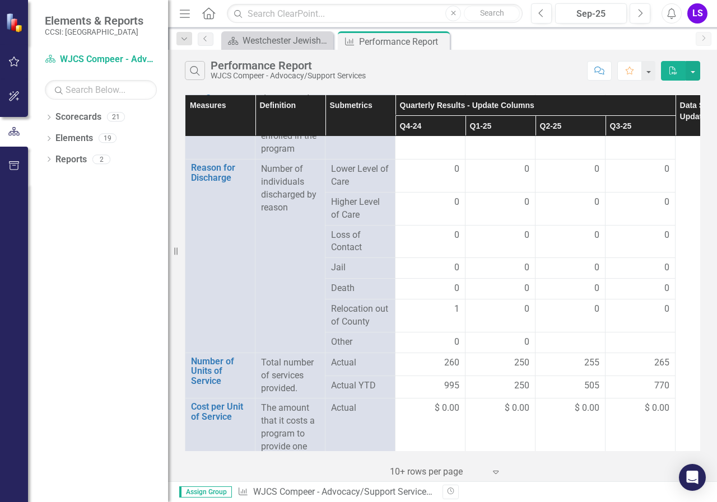
scroll to position [1709, 0]
